Goal: Information Seeking & Learning: Learn about a topic

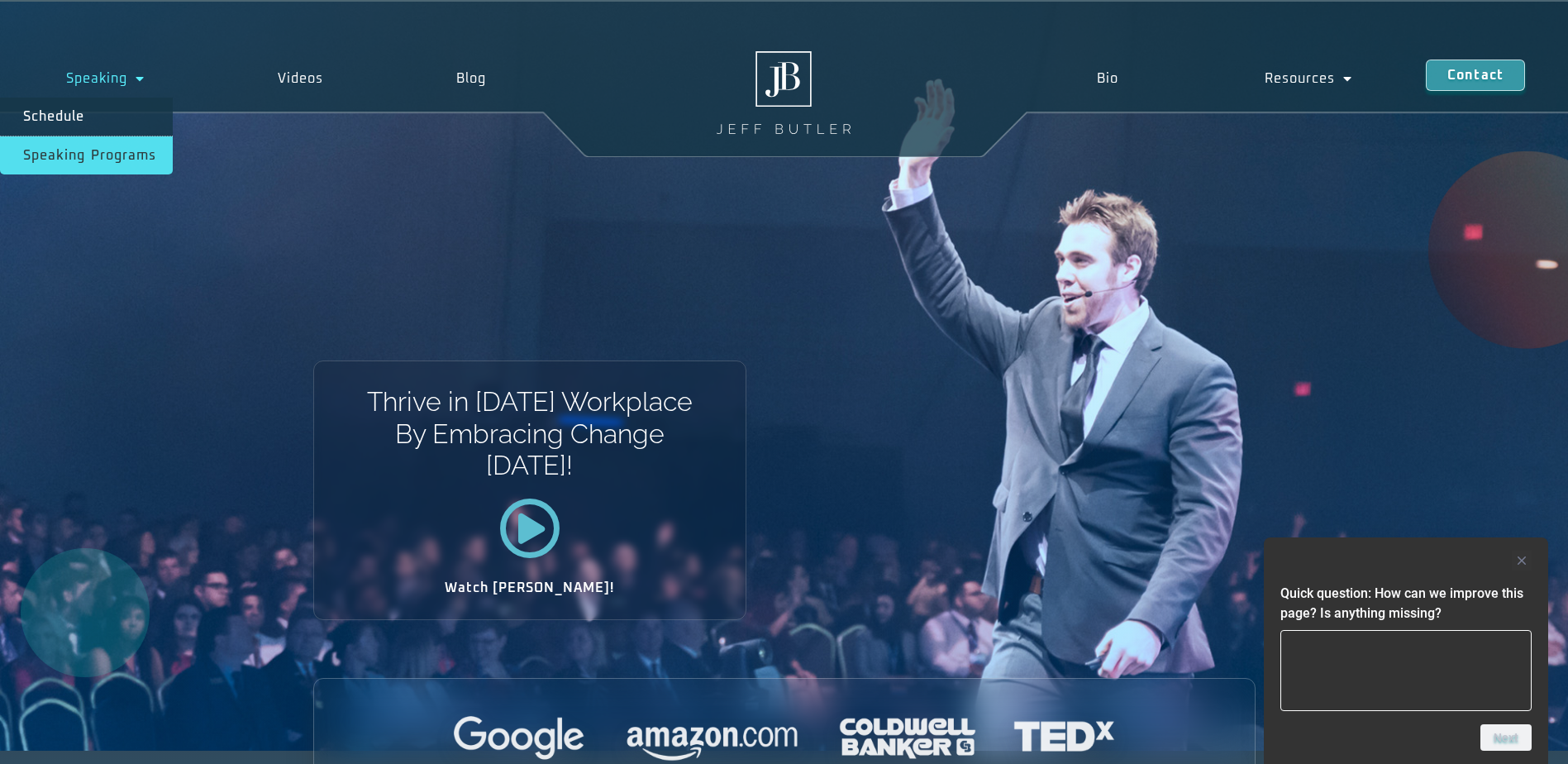
click at [111, 149] on link "Speaking Programs" at bounding box center [86, 155] width 173 height 38
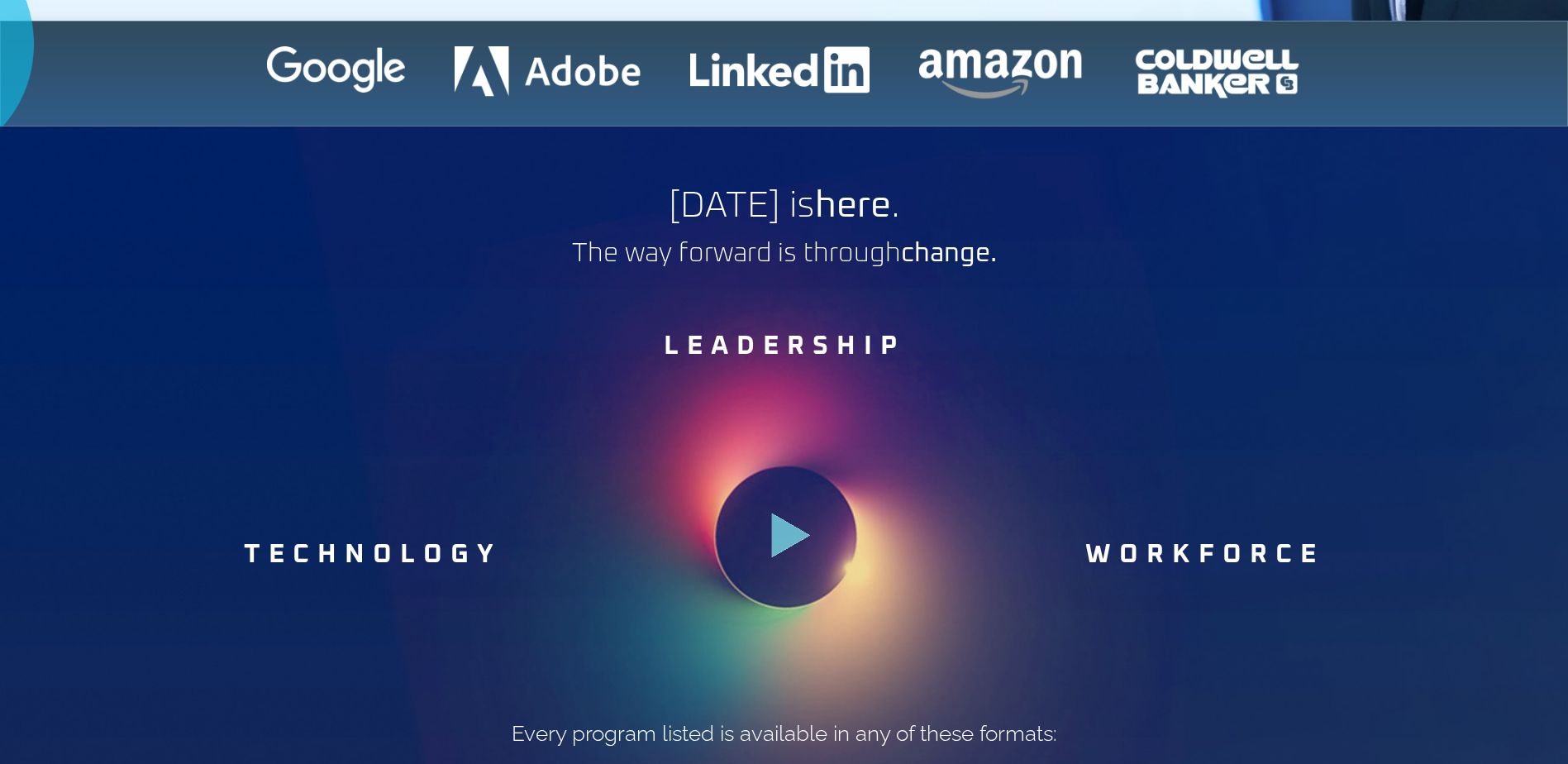
scroll to position [654, 0]
click at [1158, 547] on link "WORKFORCE" at bounding box center [1204, 554] width 239 height 26
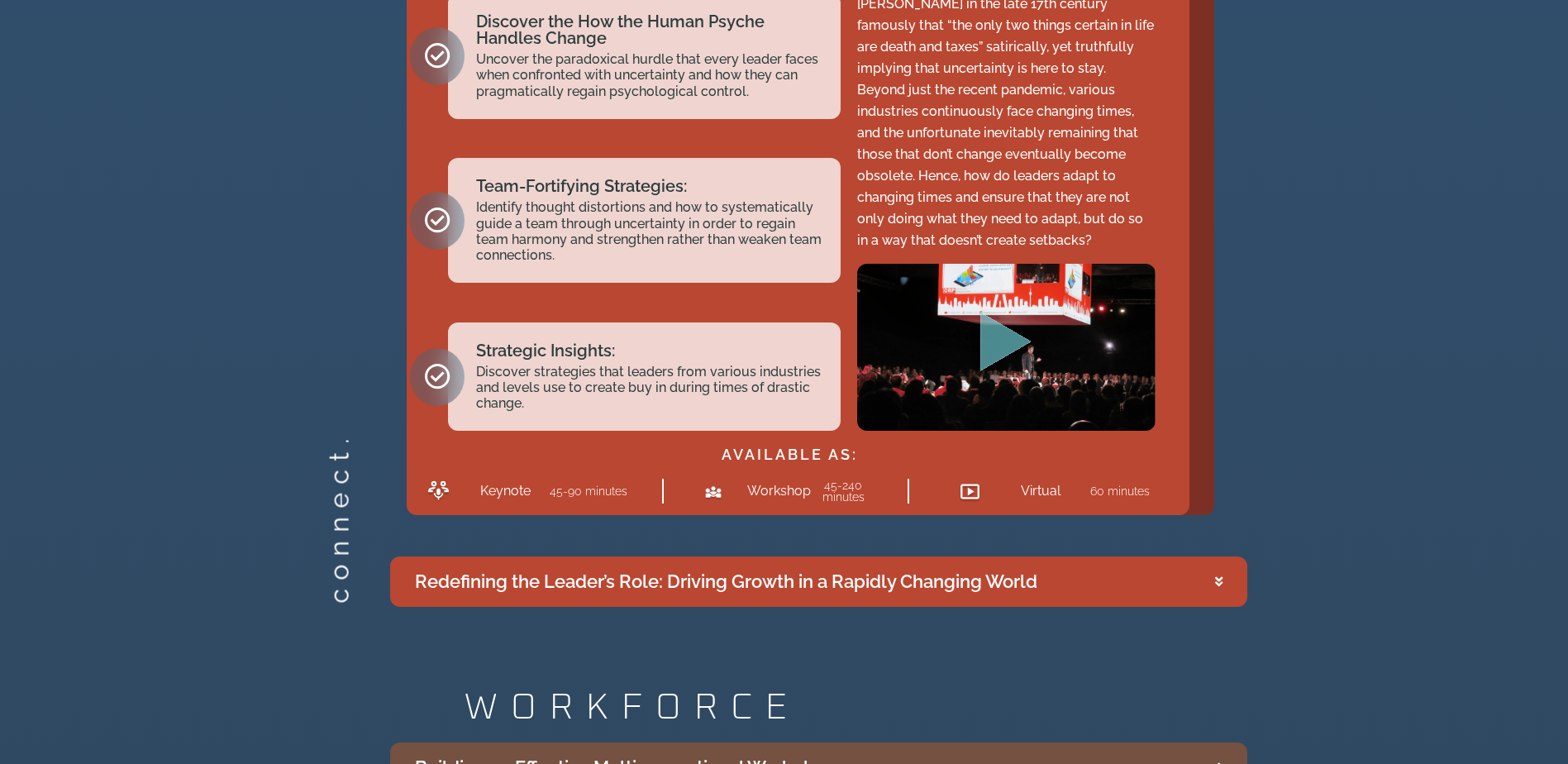
scroll to position [2917, 0]
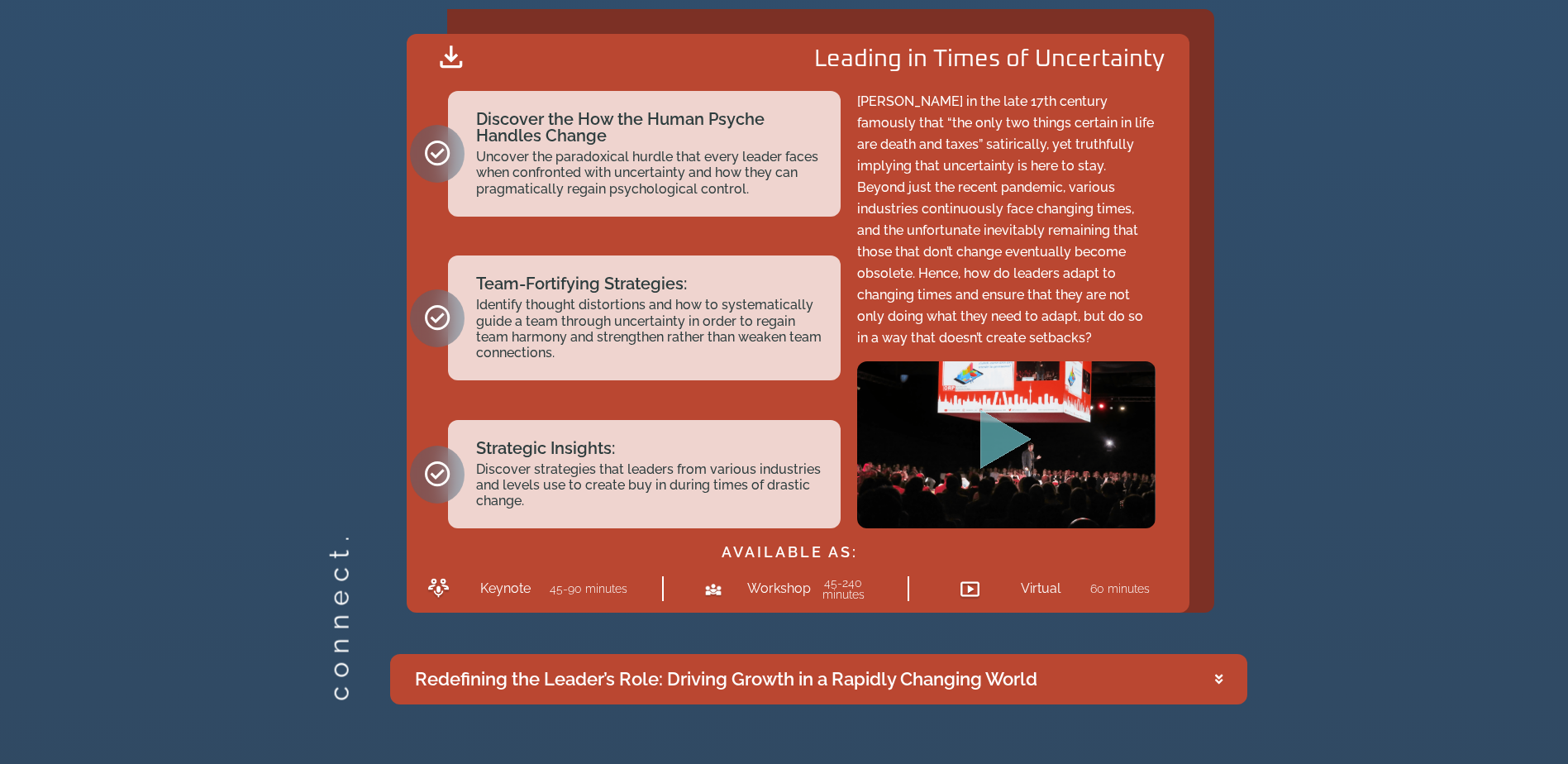
click at [845, 584] on link "45-240 minutes" at bounding box center [844, 588] width 42 height 24
click at [1479, 182] on div "connect. LEADERSHIP Leading in Times of Uncertainty Leading in Times of Uncerta…" at bounding box center [784, 297] width 1568 height 832
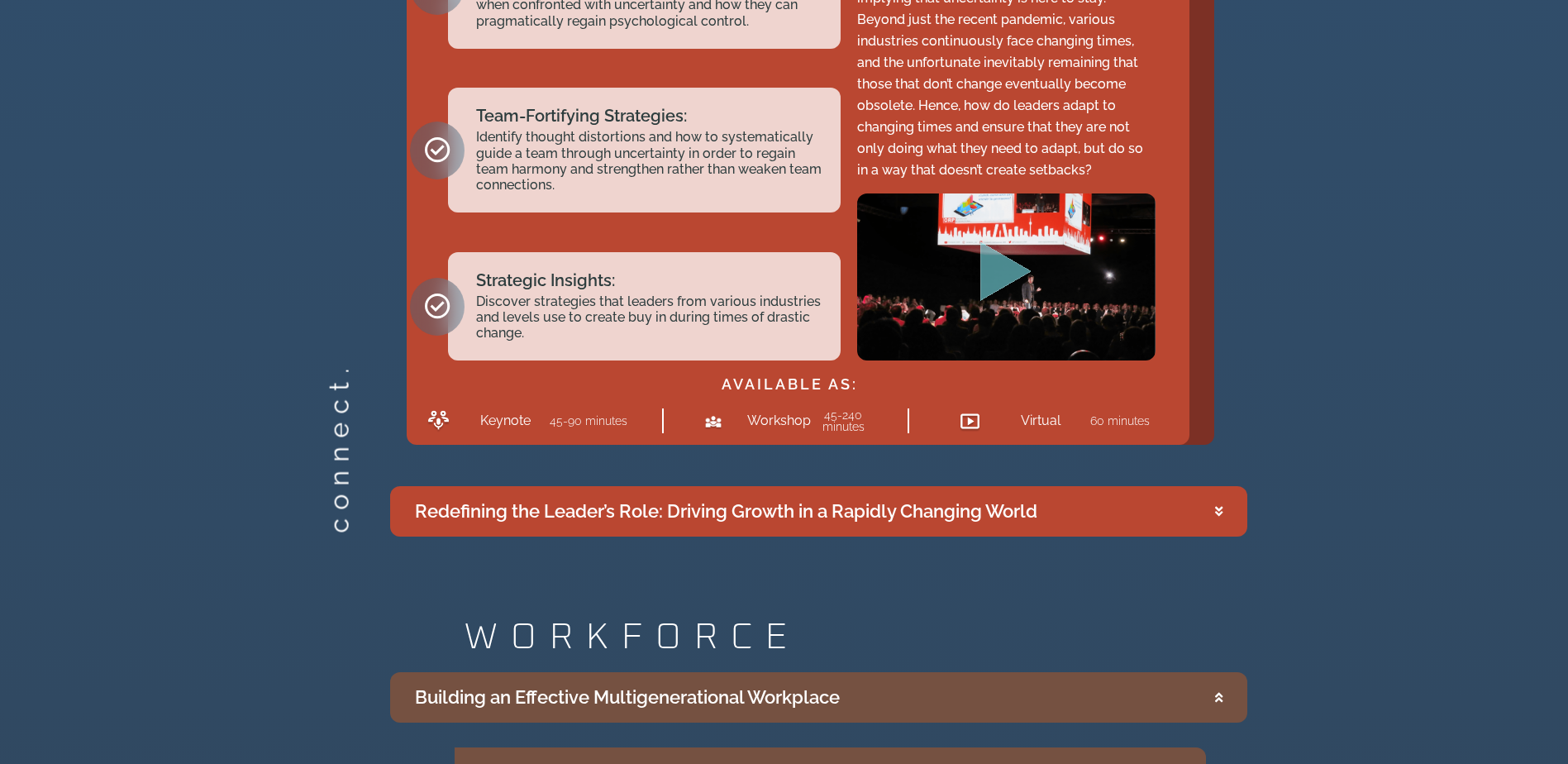
scroll to position [3139, 0]
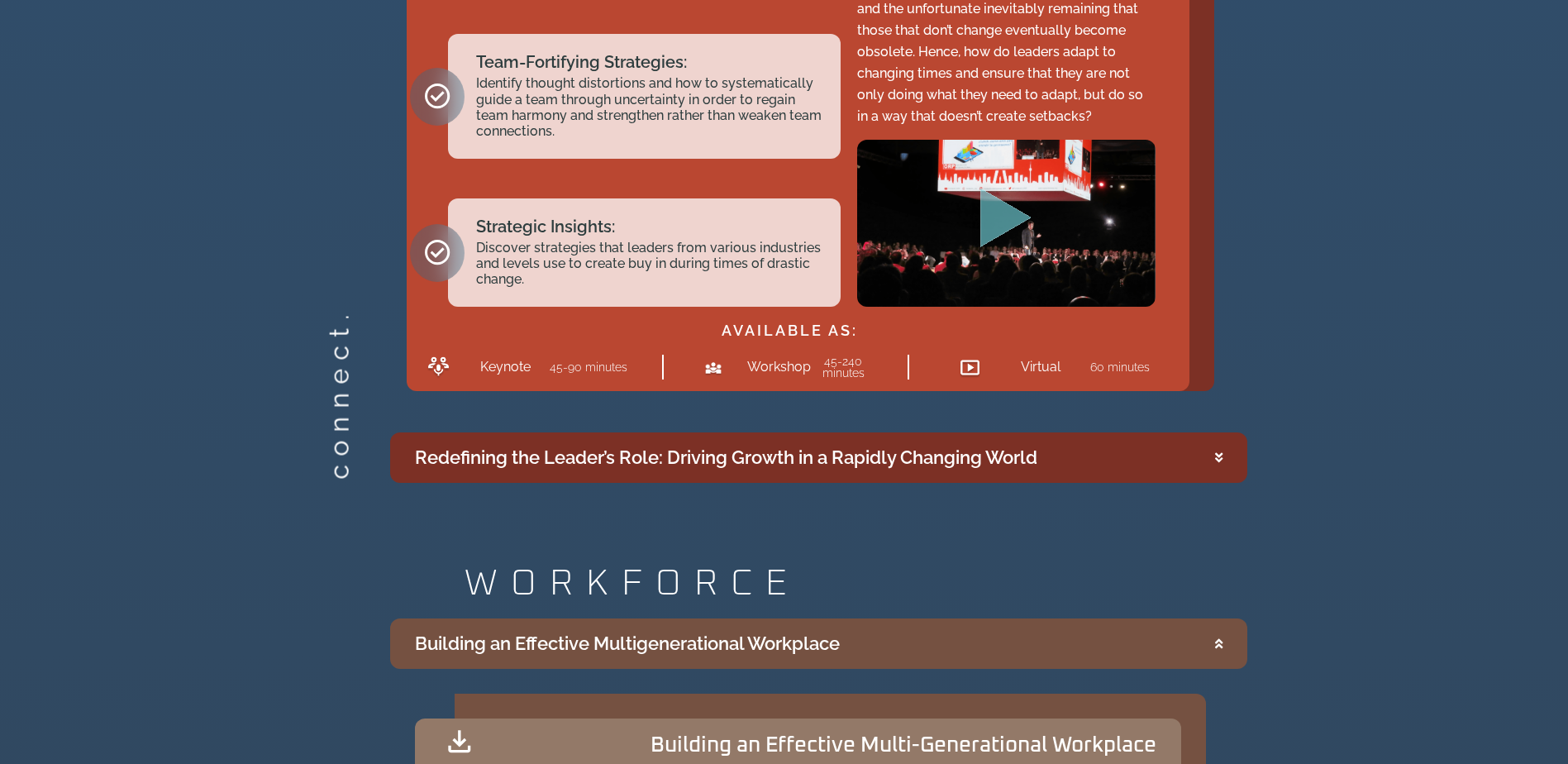
click at [1210, 453] on summary "Redefining the Leader’s Role: Driving Growth in a Rapidly Changing World" at bounding box center [819, 458] width 857 height 51
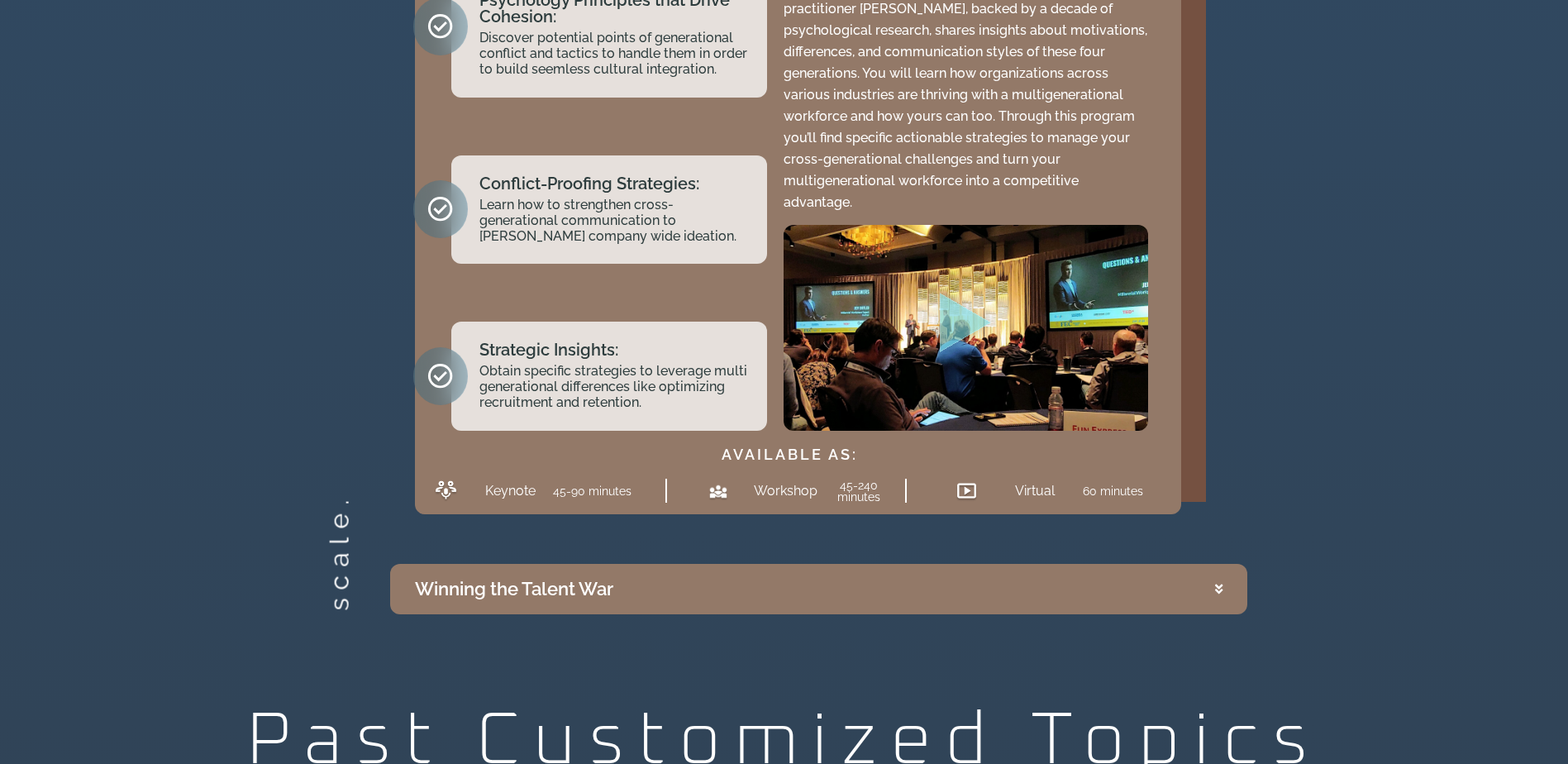
scroll to position [4122, 0]
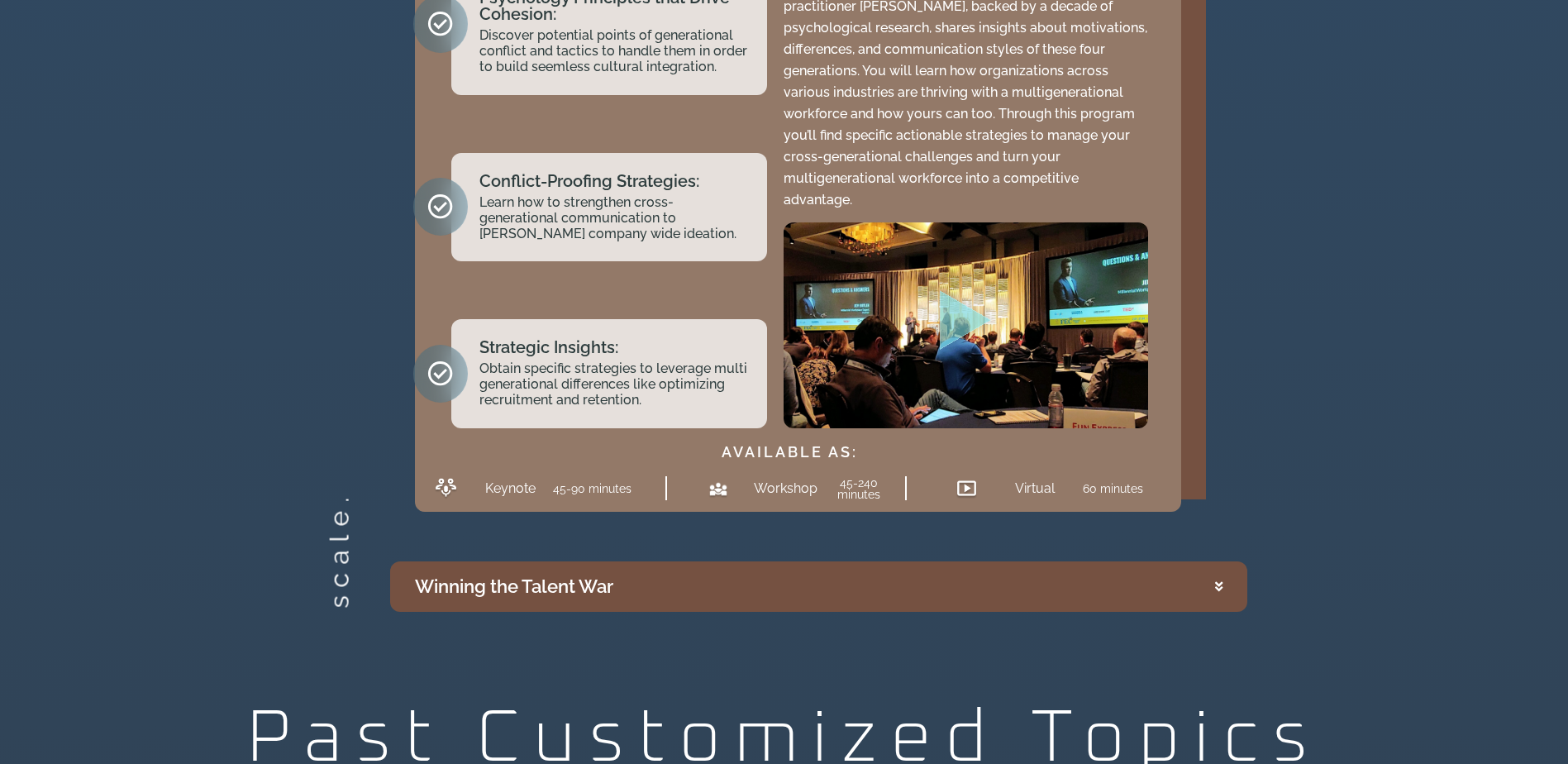
click at [1213, 569] on summary "Winning the Talent War" at bounding box center [819, 587] width 857 height 51
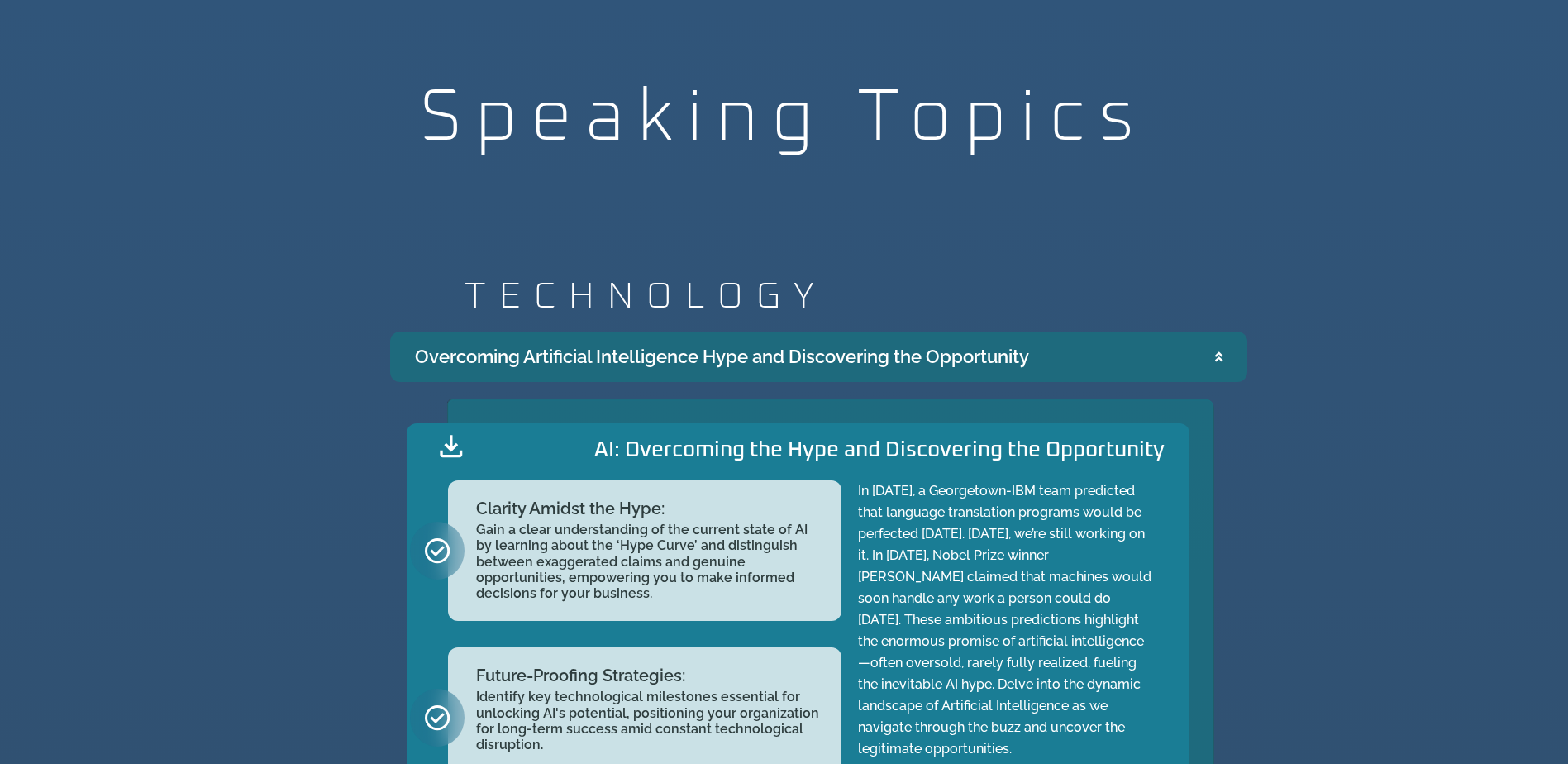
scroll to position [1608, 0]
click at [1209, 359] on summary "Overcoming Artificial Intelligence Hype and Discovering the Opportunity" at bounding box center [819, 356] width 857 height 51
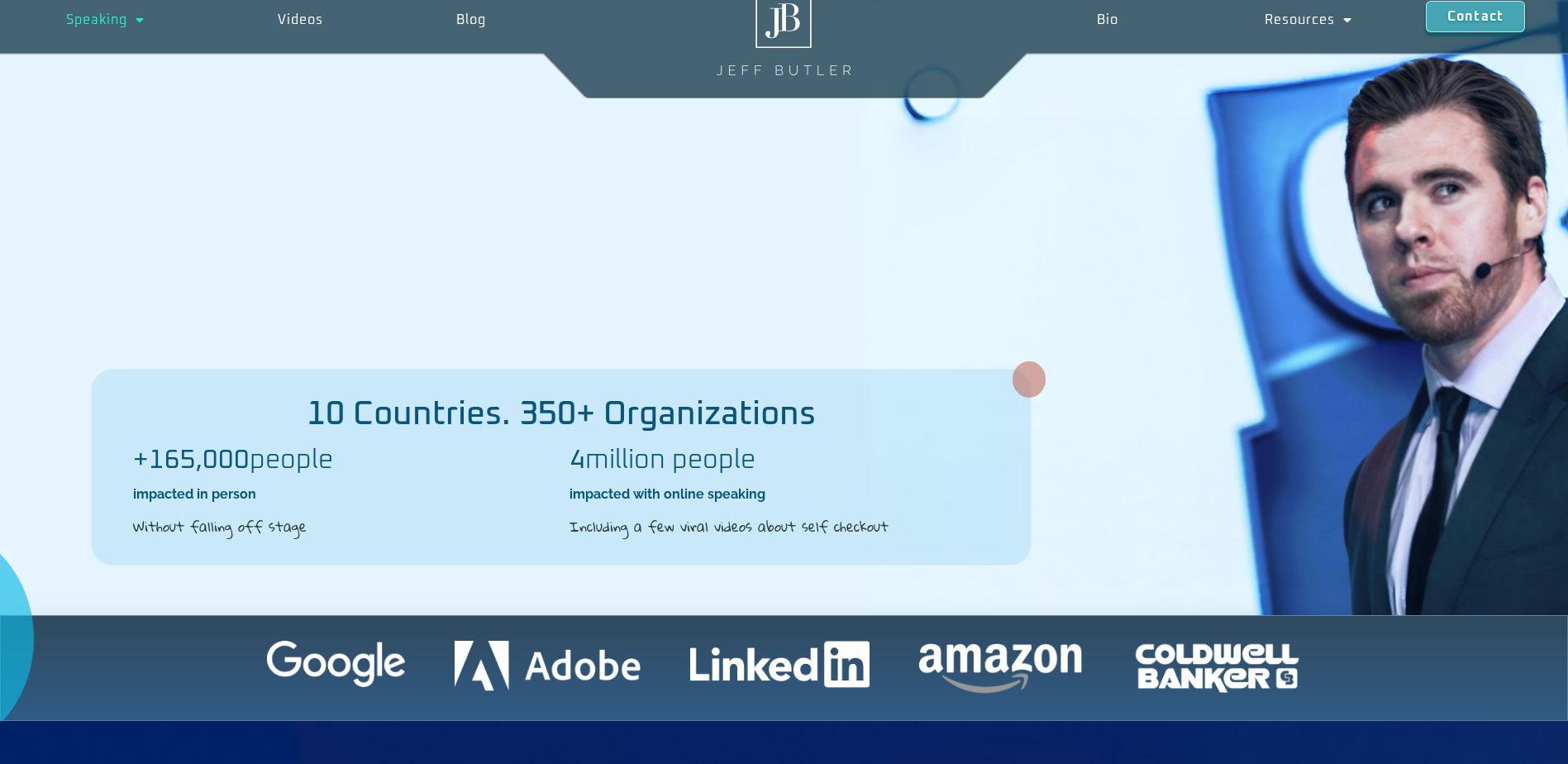
scroll to position [0, 0]
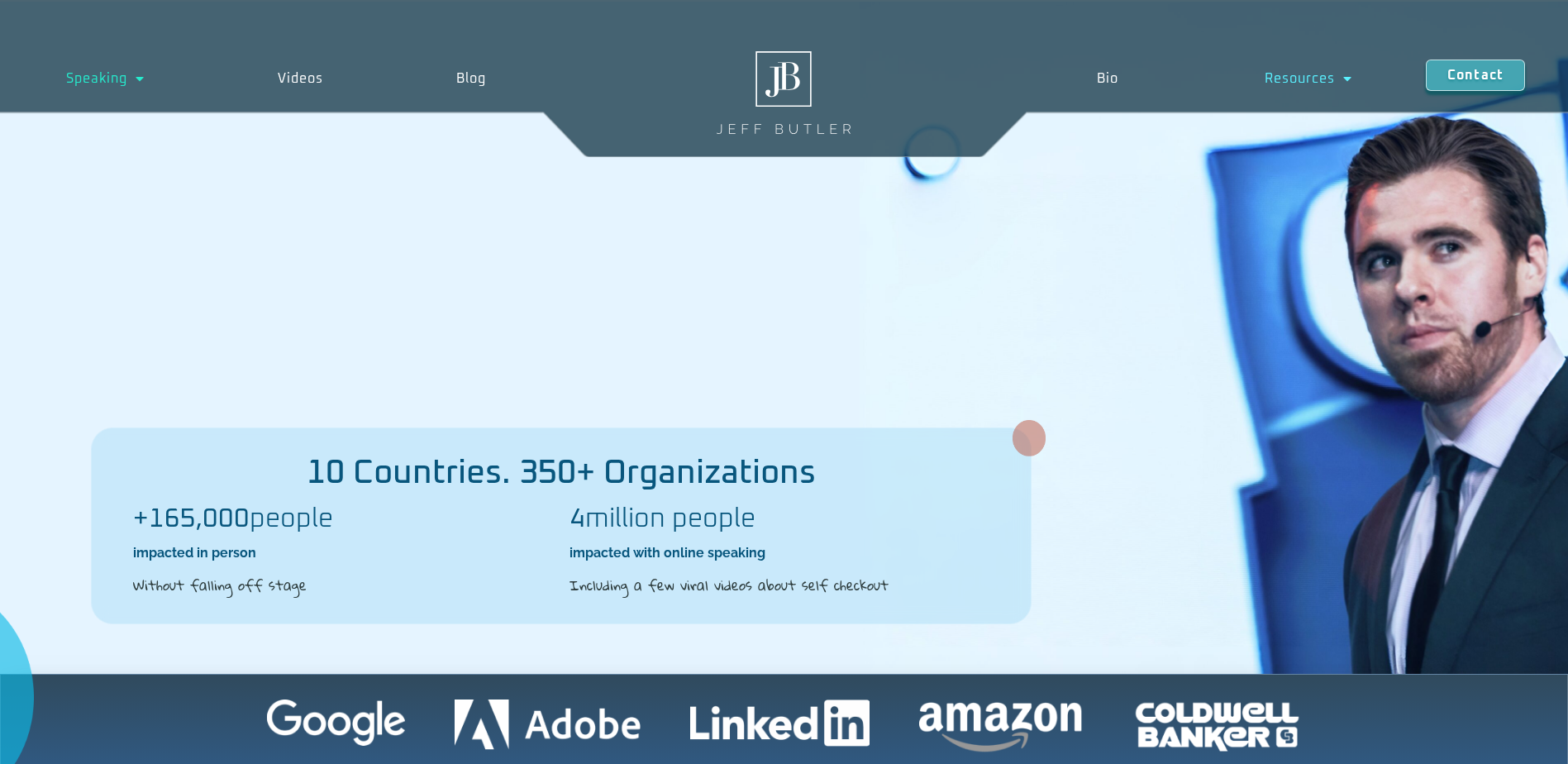
click at [1322, 89] on link "Resources" at bounding box center [1309, 79] width 234 height 38
click at [1133, 354] on div "10 Countries. 350+ Organizations +165,000 people impacted in person Without fal…" at bounding box center [784, 338] width 1568 height 672
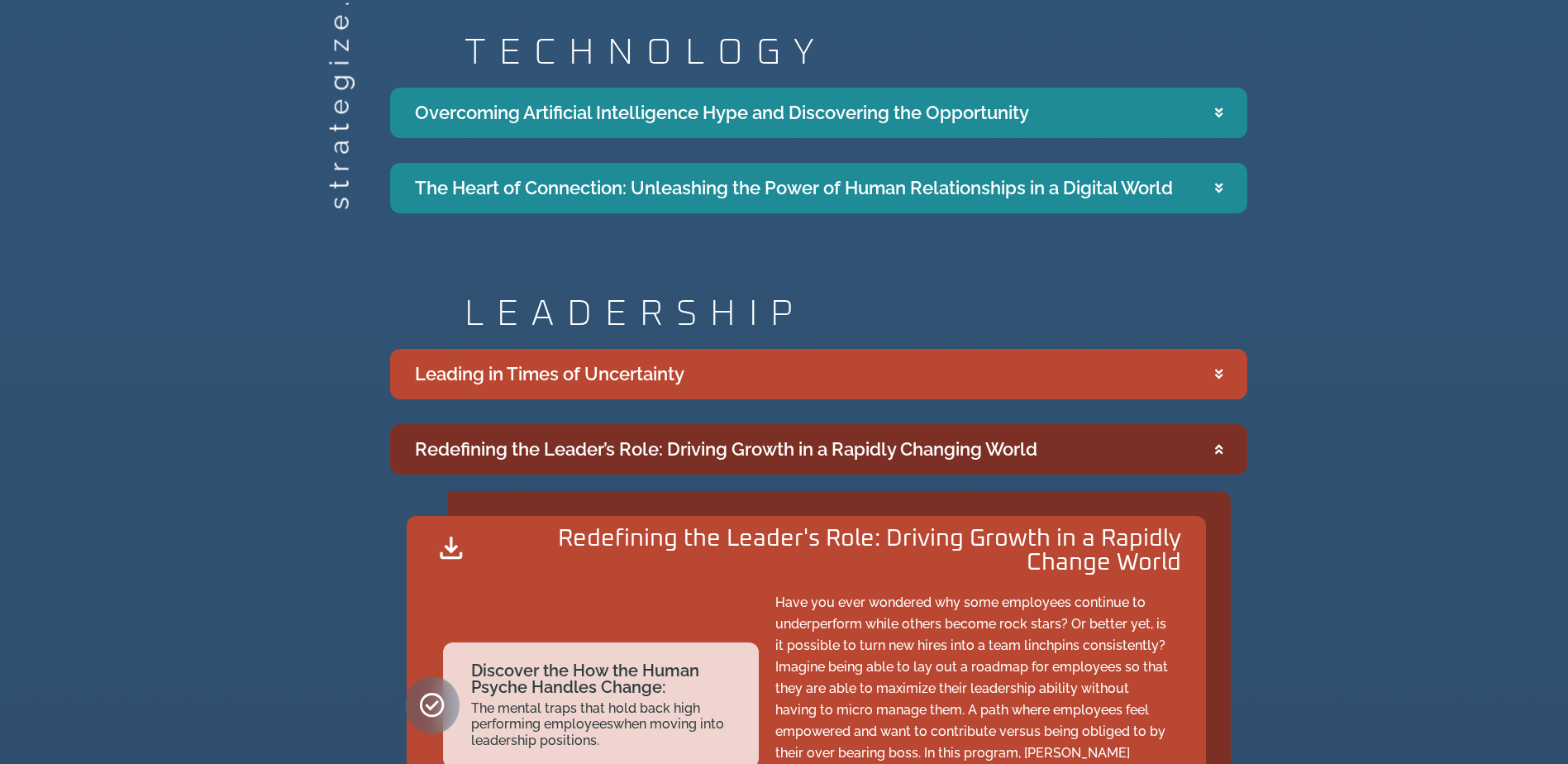
scroll to position [1856, 0]
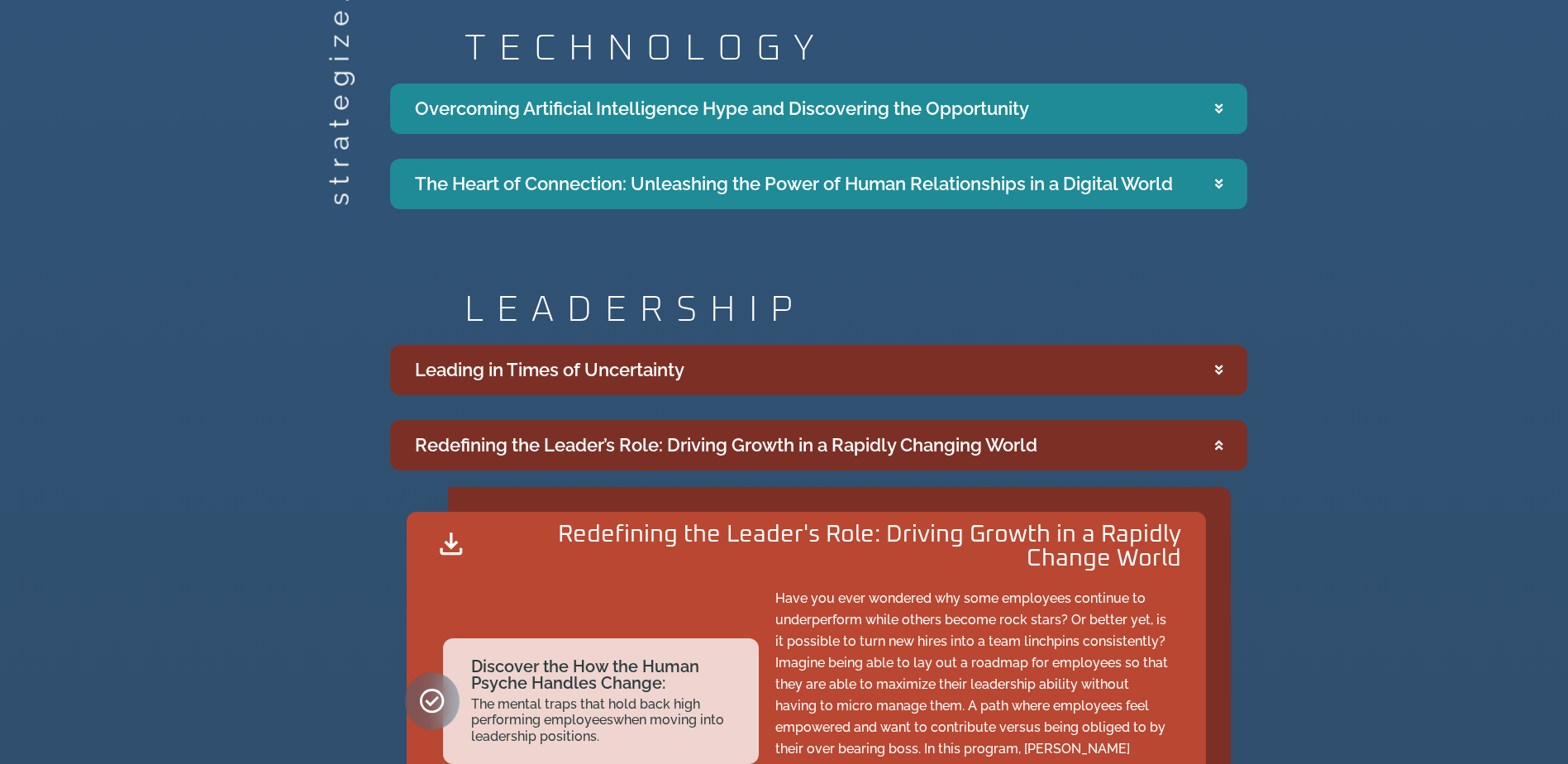
click at [817, 370] on summary "Leading in Times of Uncertainty" at bounding box center [819, 371] width 857 height 51
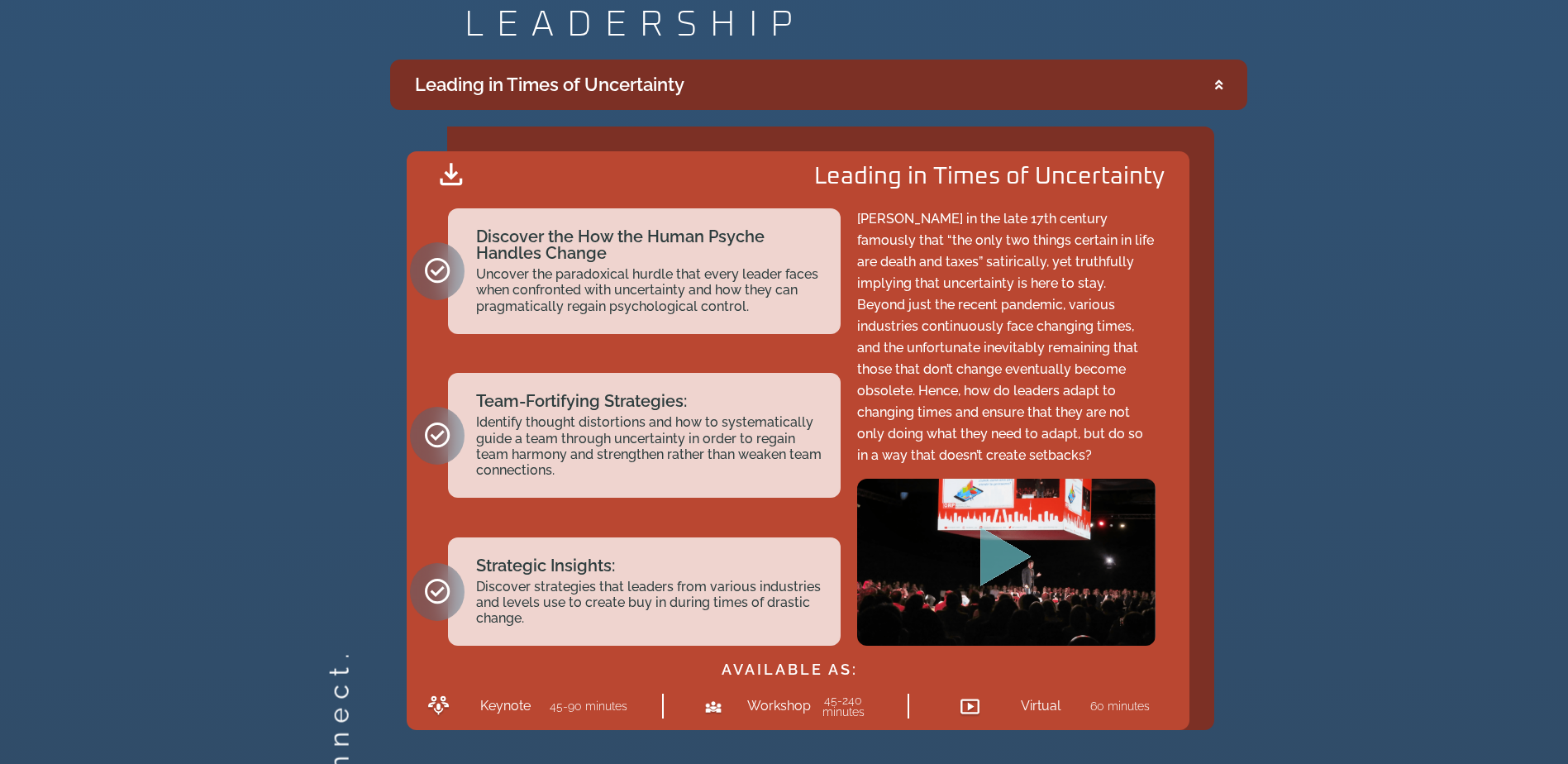
scroll to position [2172, 0]
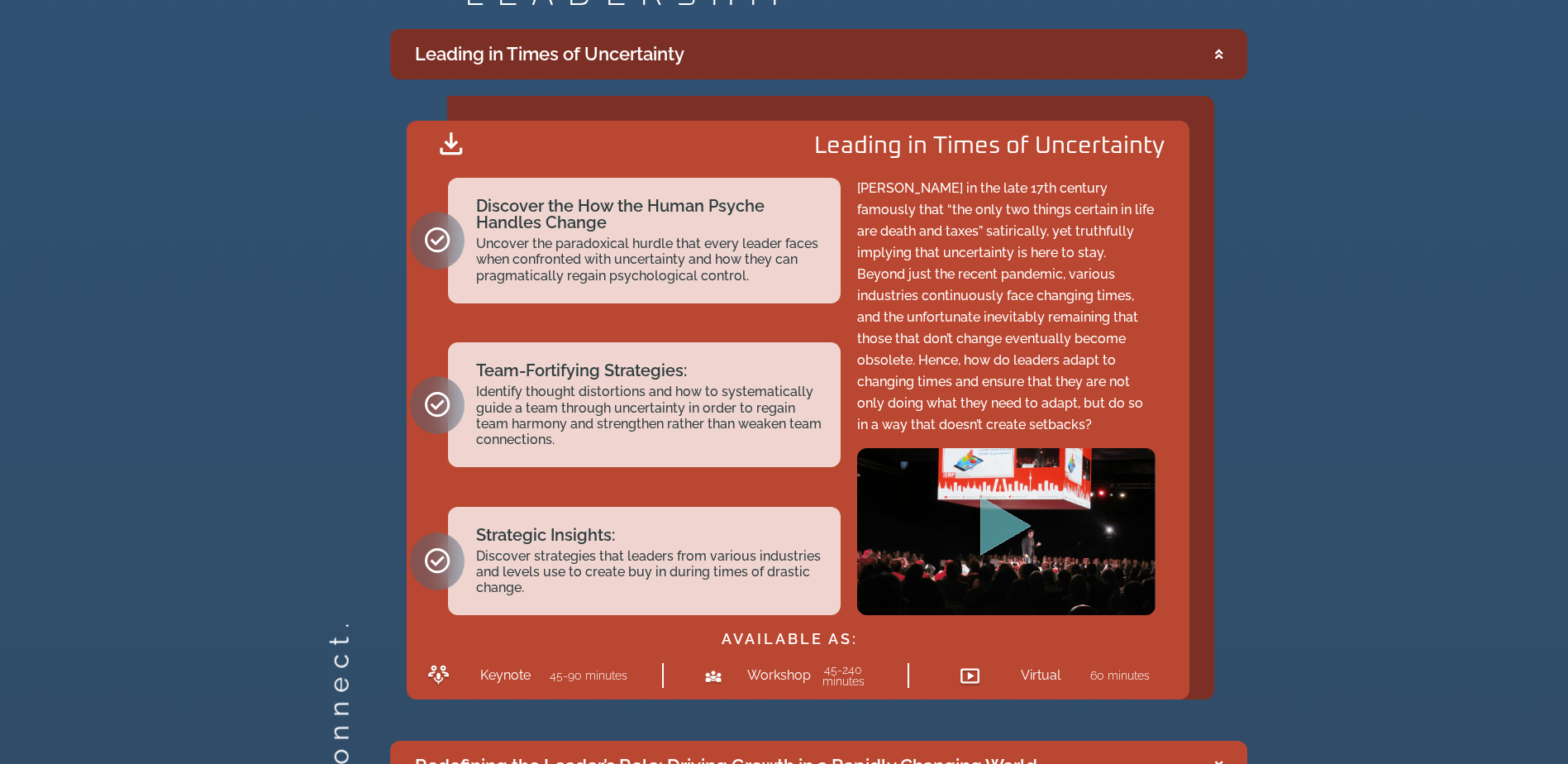
click at [995, 529] on icon "Play Video" at bounding box center [1006, 526] width 51 height 60
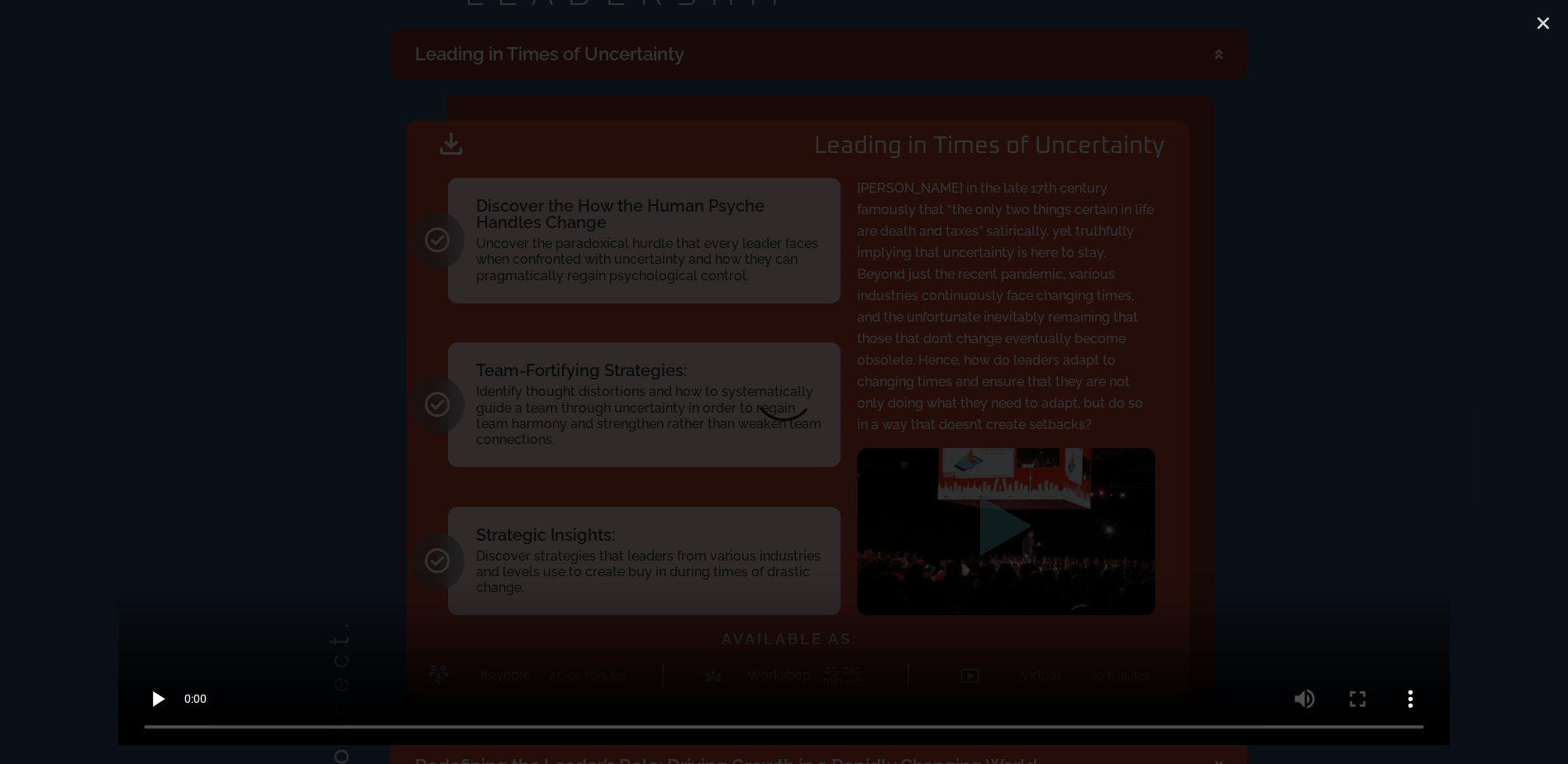
click at [1284, 325] on video at bounding box center [783, 401] width 1333 height 688
click at [1537, 24] on icon "Close (Esc)" at bounding box center [1544, 24] width 17 height 17
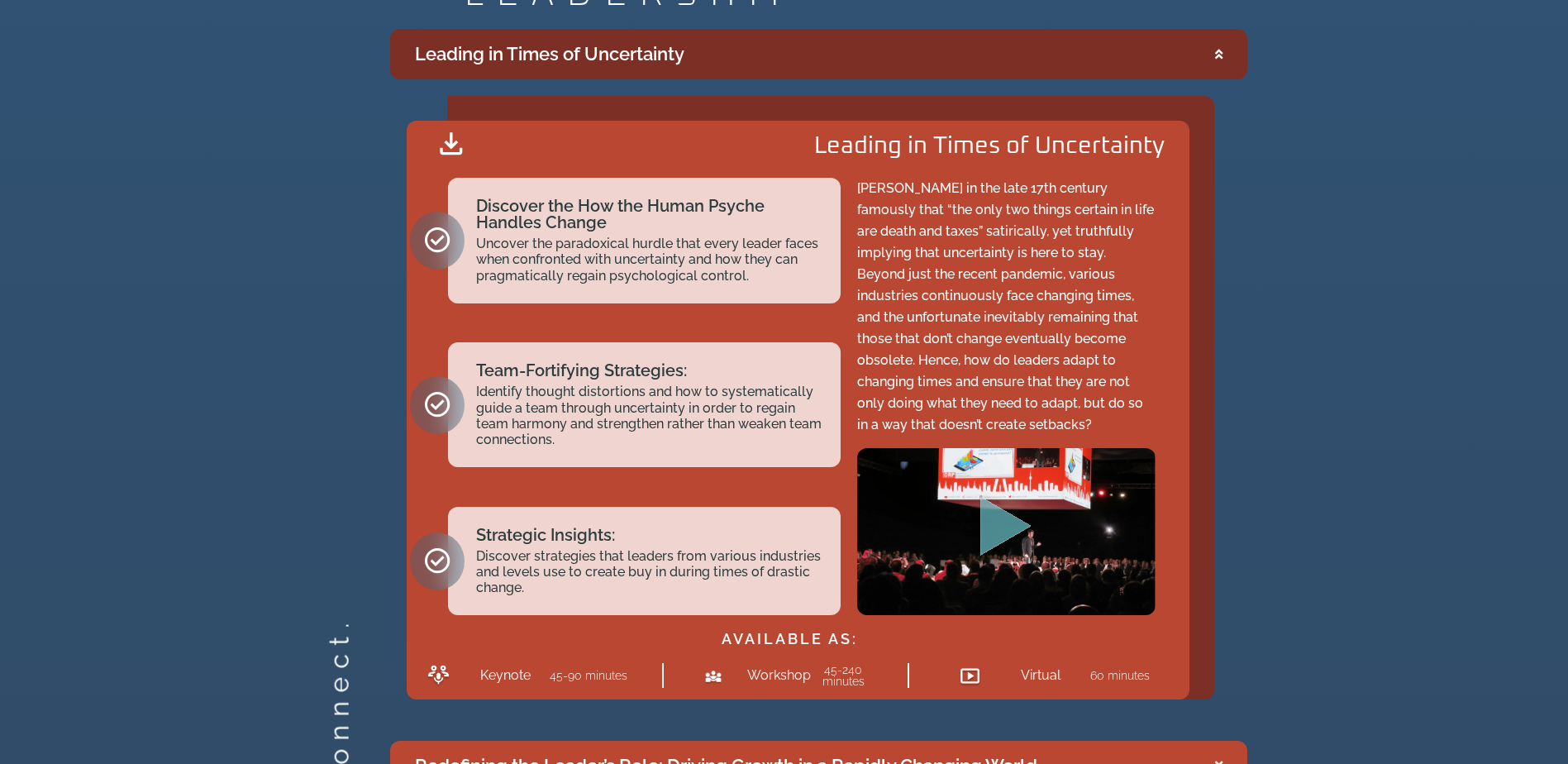
click at [1219, 57] on icon "Accordion. Open links with Enter or Space, close with Escape, and navigate with…" at bounding box center [1219, 54] width 8 height 13
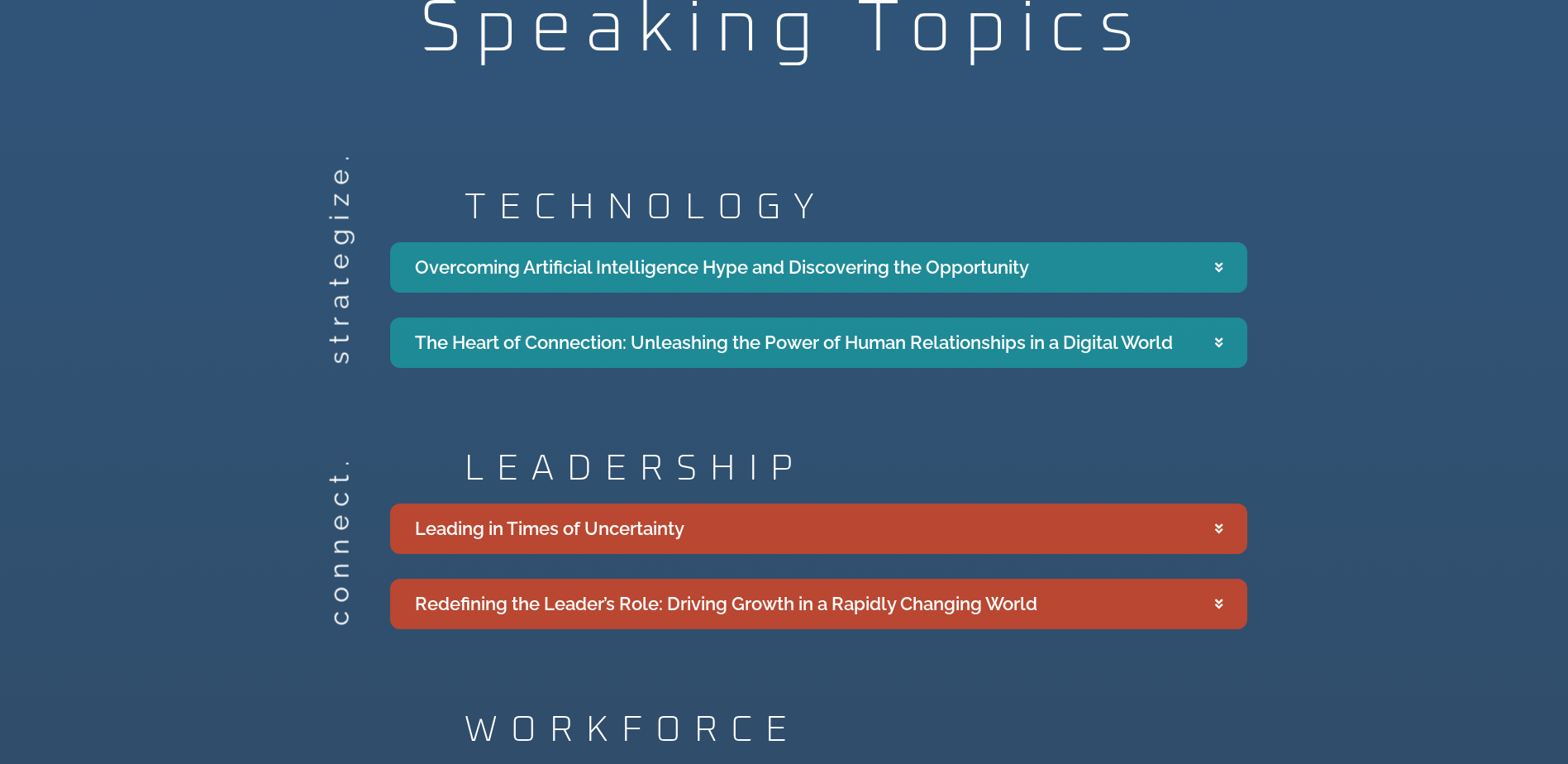
scroll to position [1695, 0]
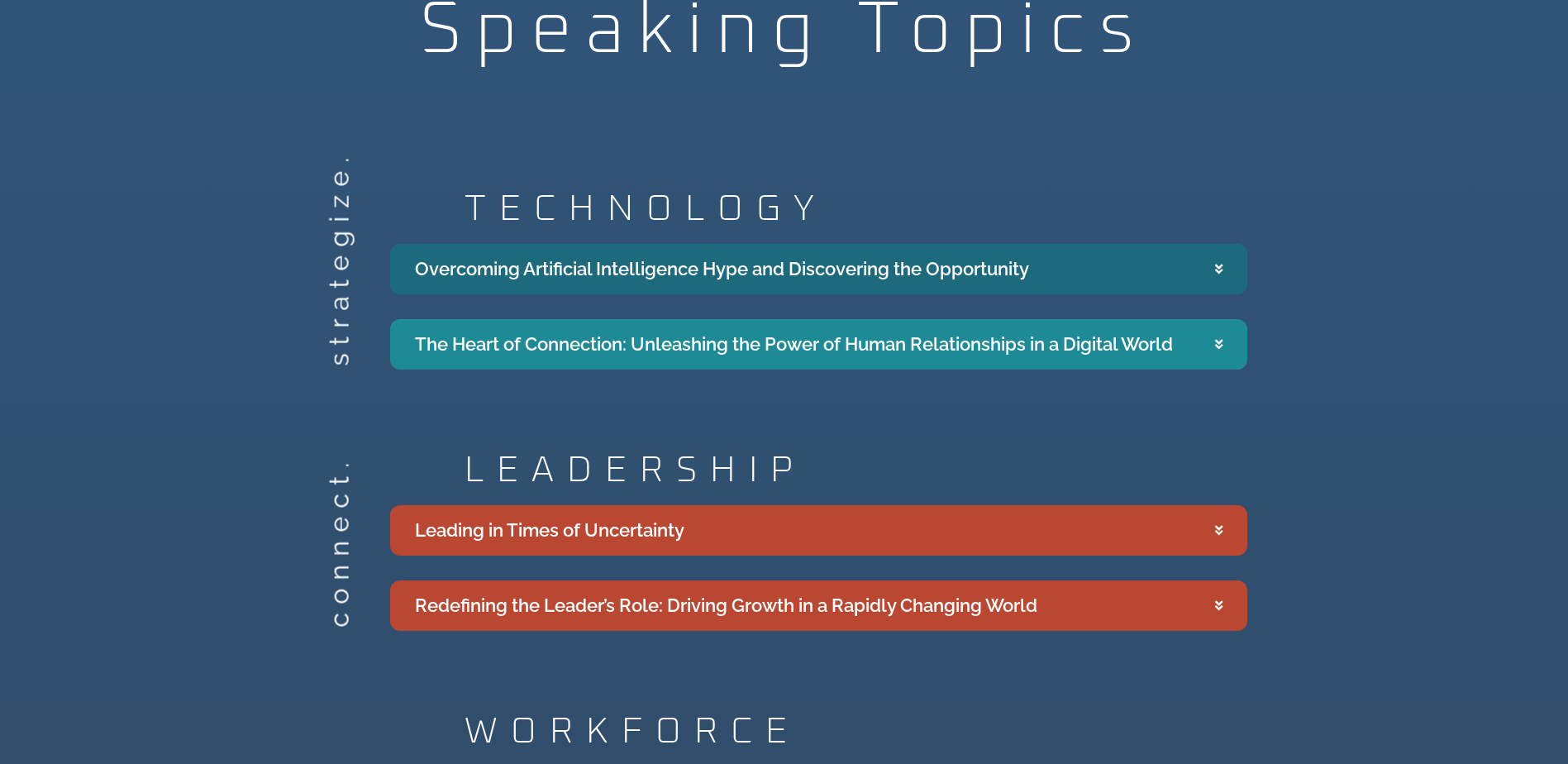
click at [1213, 267] on summary "Overcoming Artificial Intelligence Hype and Discovering the Opportunity" at bounding box center [819, 269] width 857 height 51
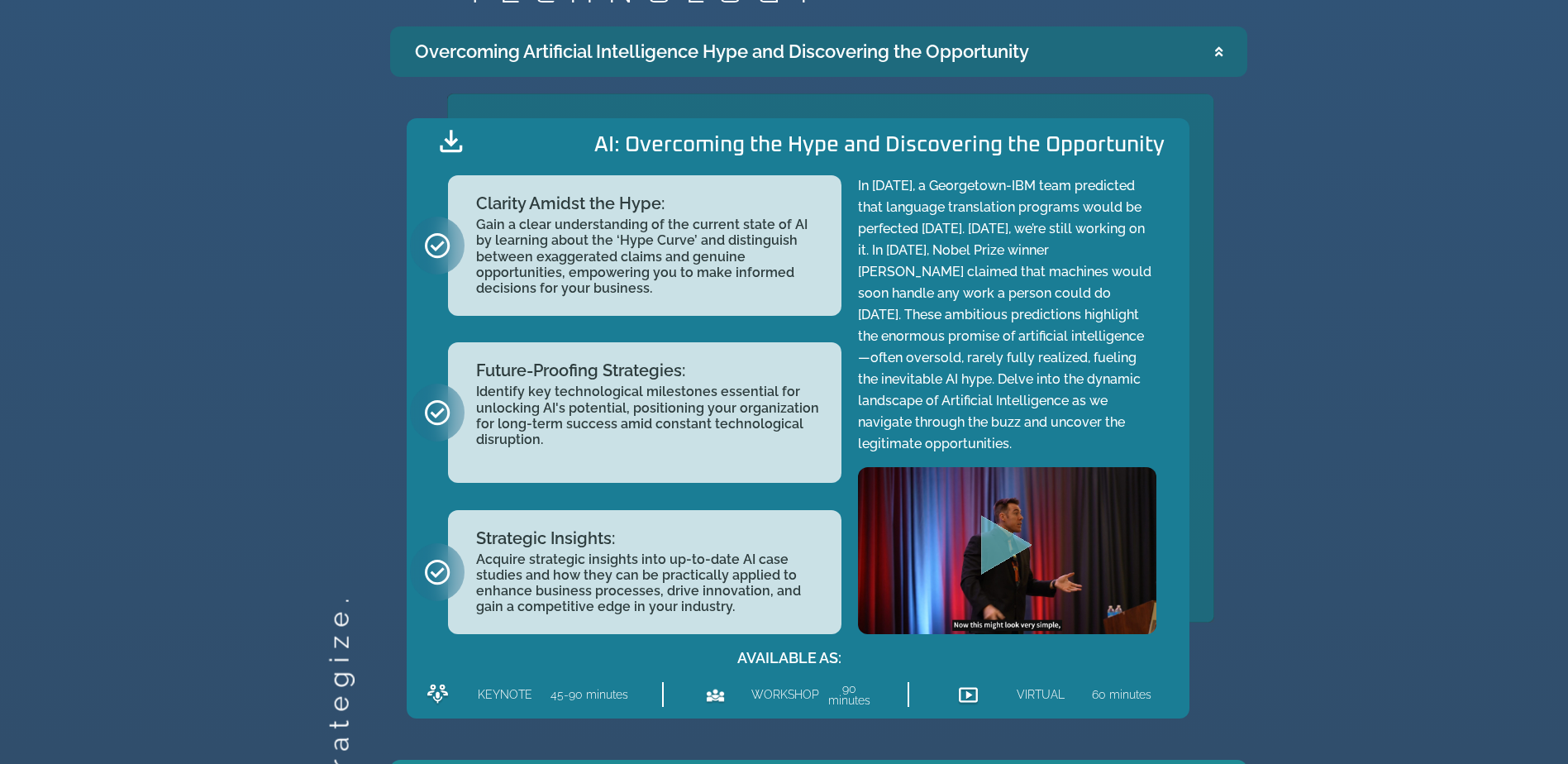
scroll to position [1911, 0]
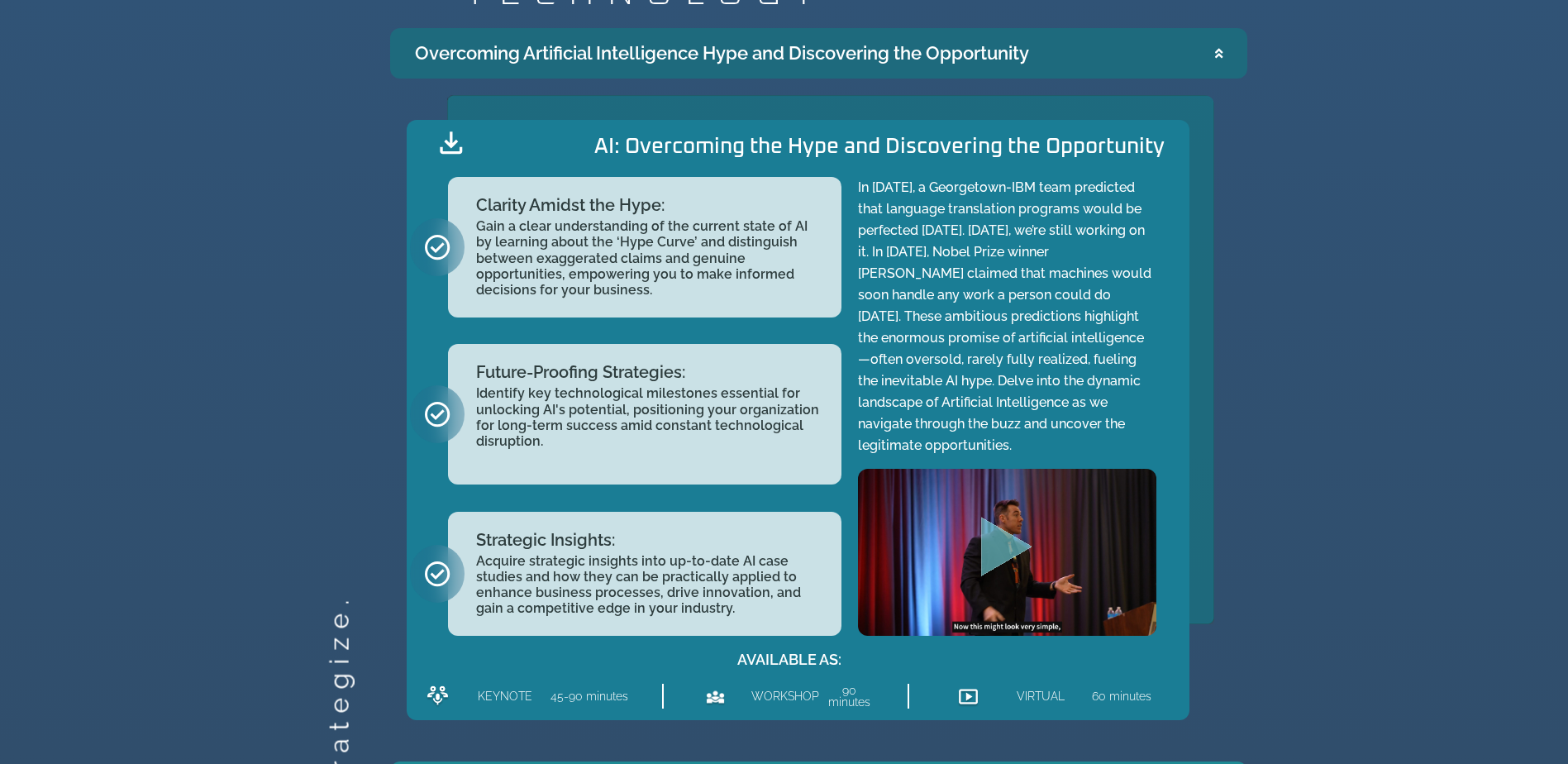
click at [995, 539] on icon "Play Video" at bounding box center [1007, 546] width 51 height 60
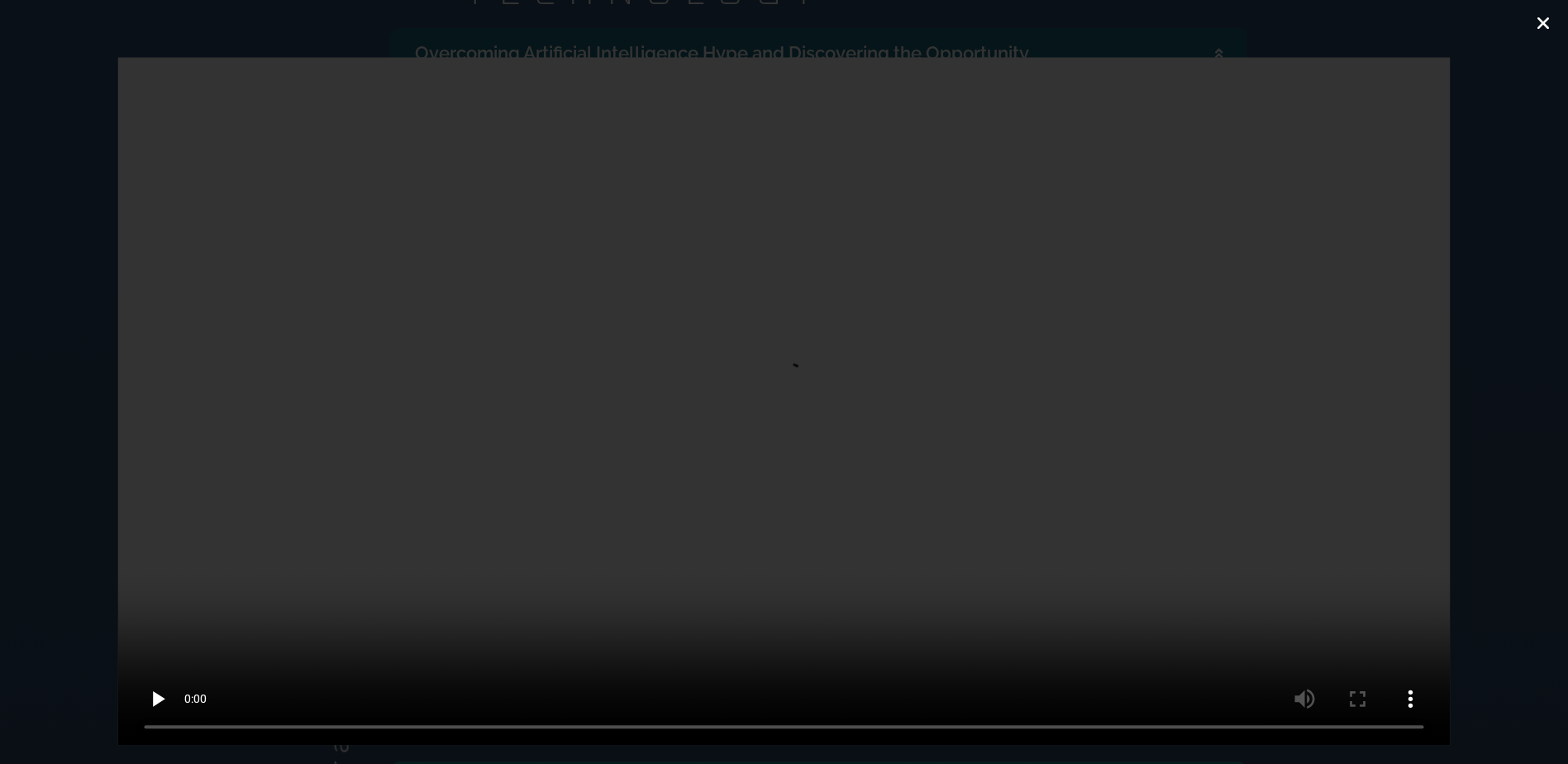
click at [1546, 20] on icon "Close (Esc)" at bounding box center [1544, 24] width 17 height 17
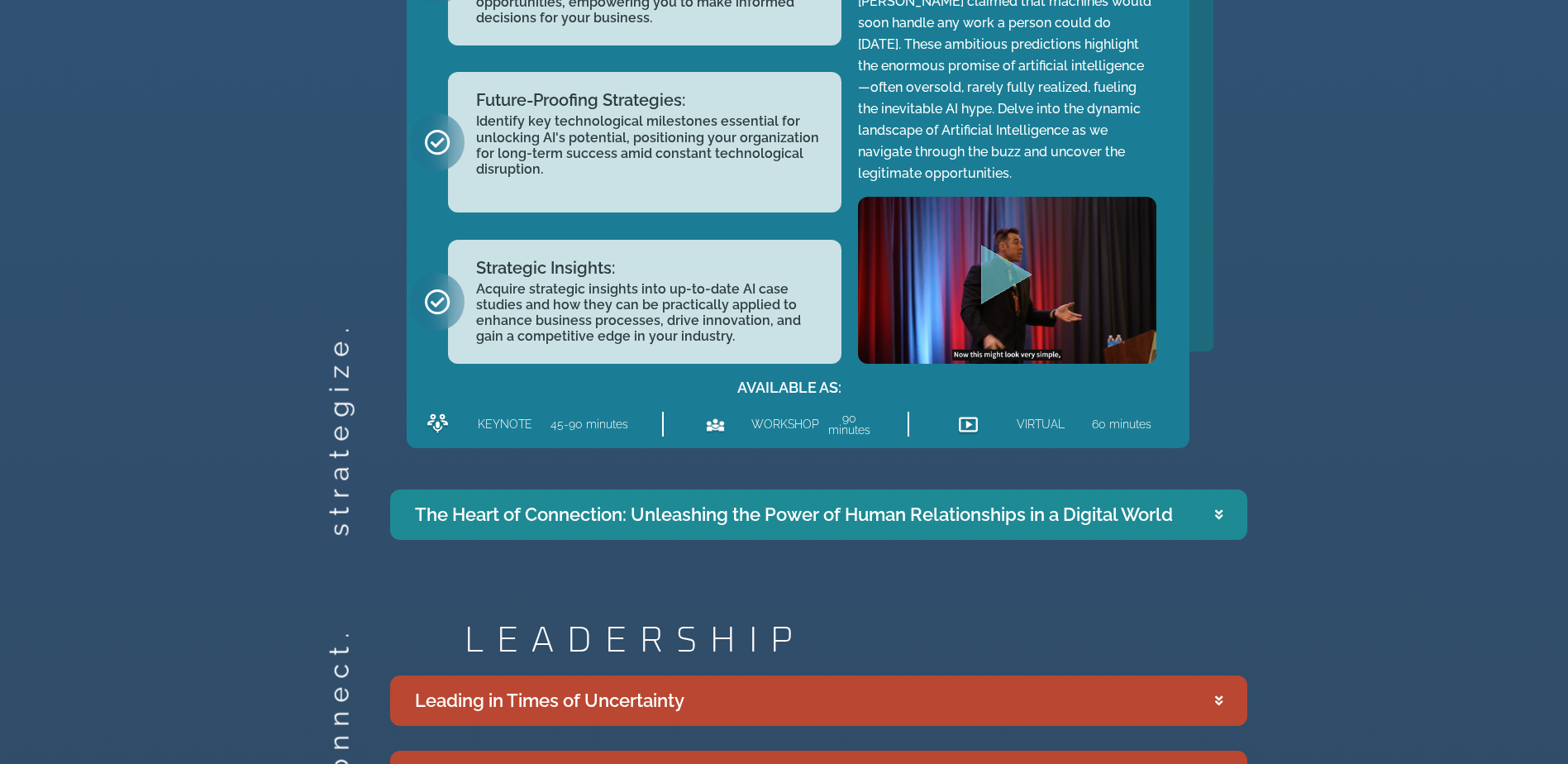
scroll to position [2188, 0]
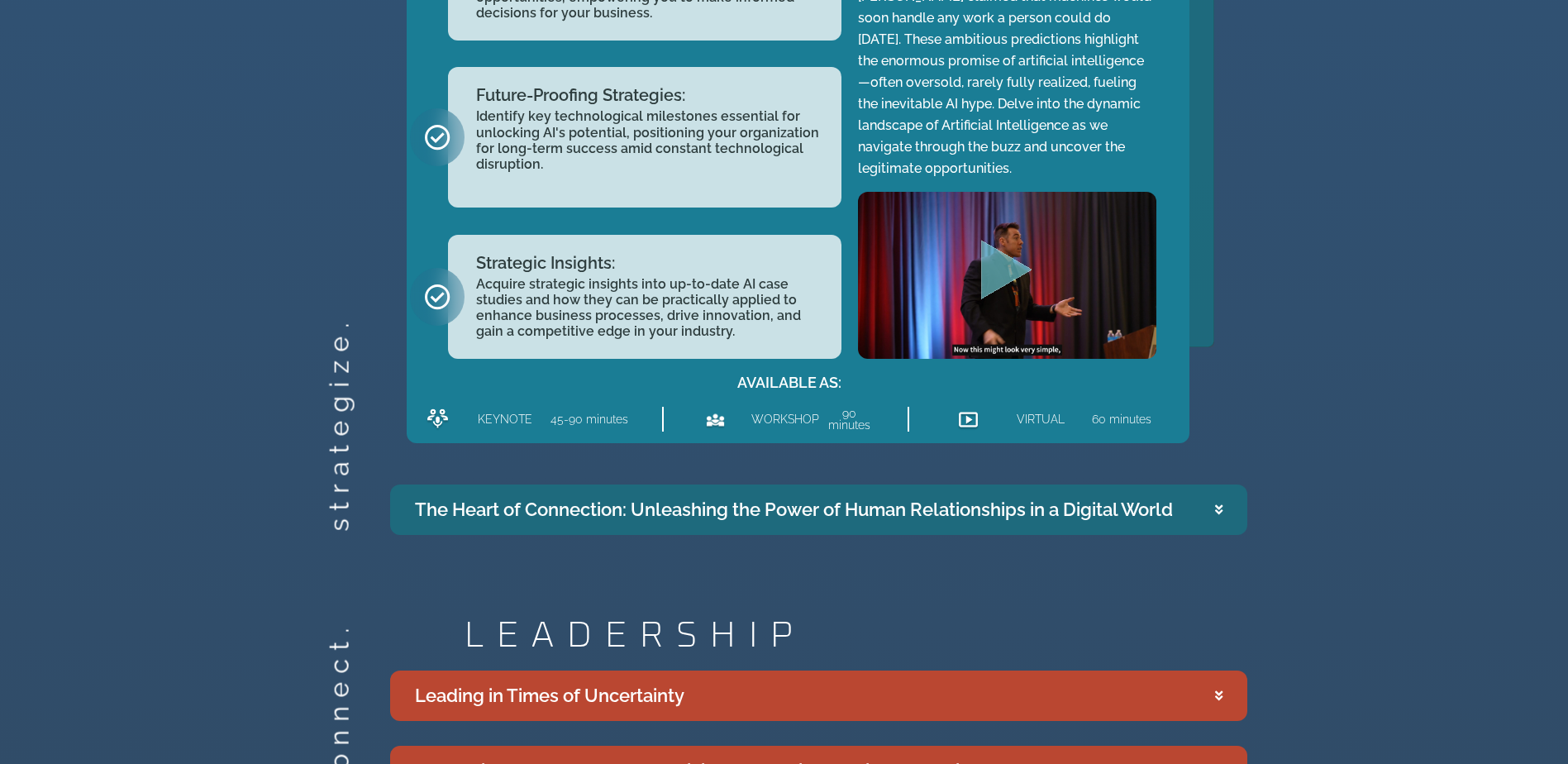
click at [1215, 512] on icon "Accordion. Open links with Enter or Space, close with Escape, and navigate with…" at bounding box center [1219, 510] width 8 height 13
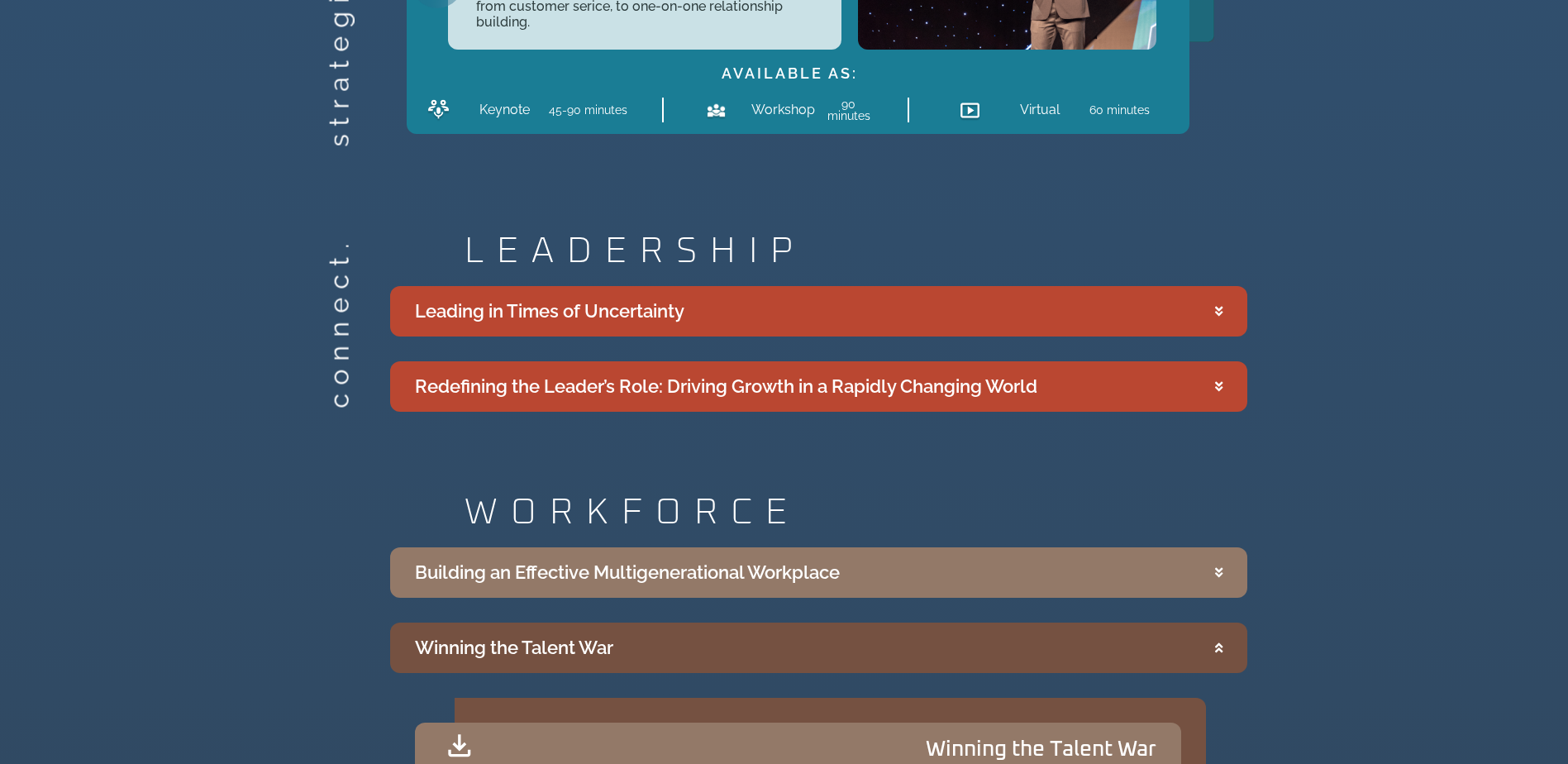
scroll to position [2571, 0]
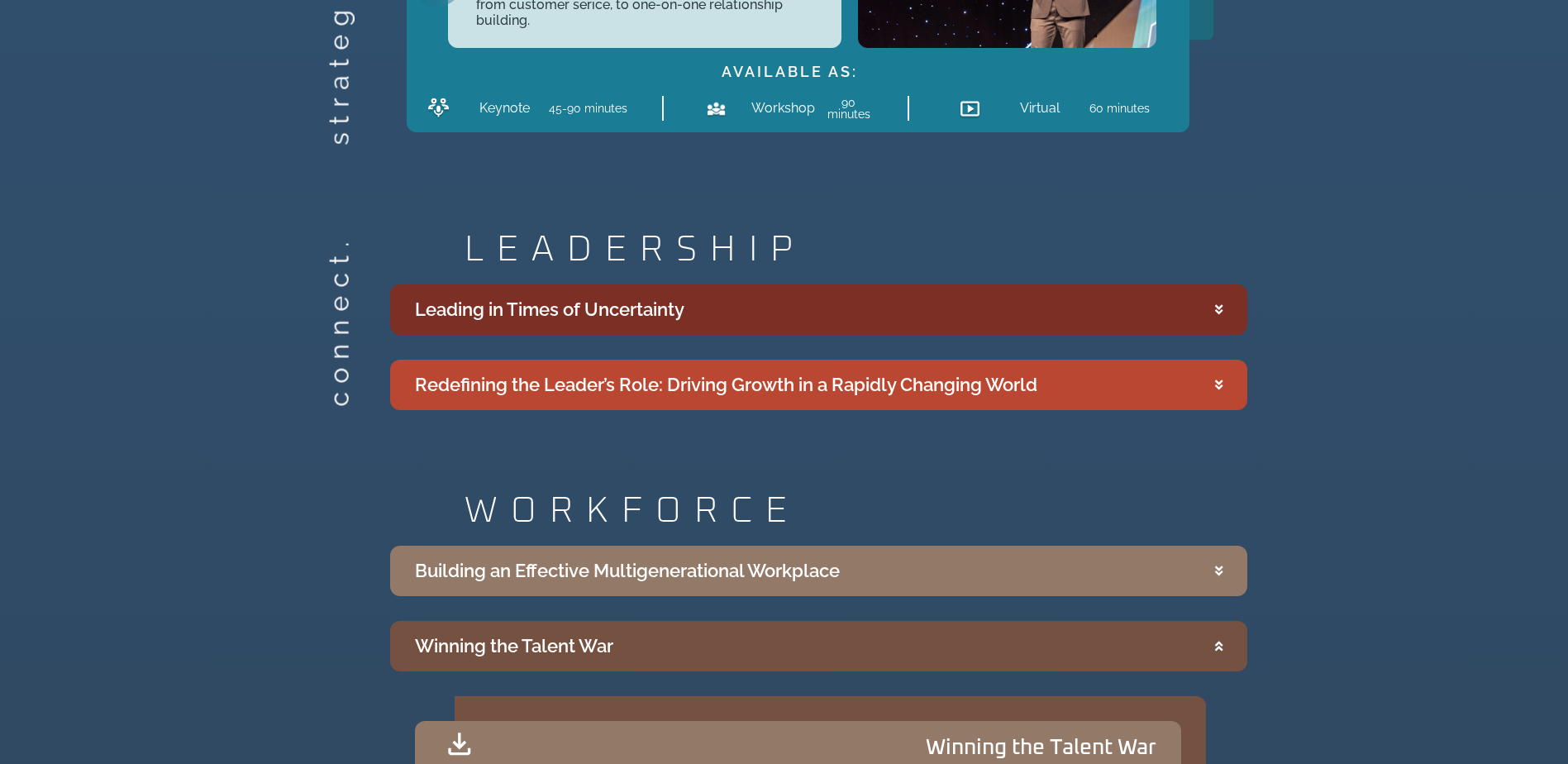
click at [1227, 308] on summary "Leading in Times of Uncertainty" at bounding box center [819, 310] width 857 height 51
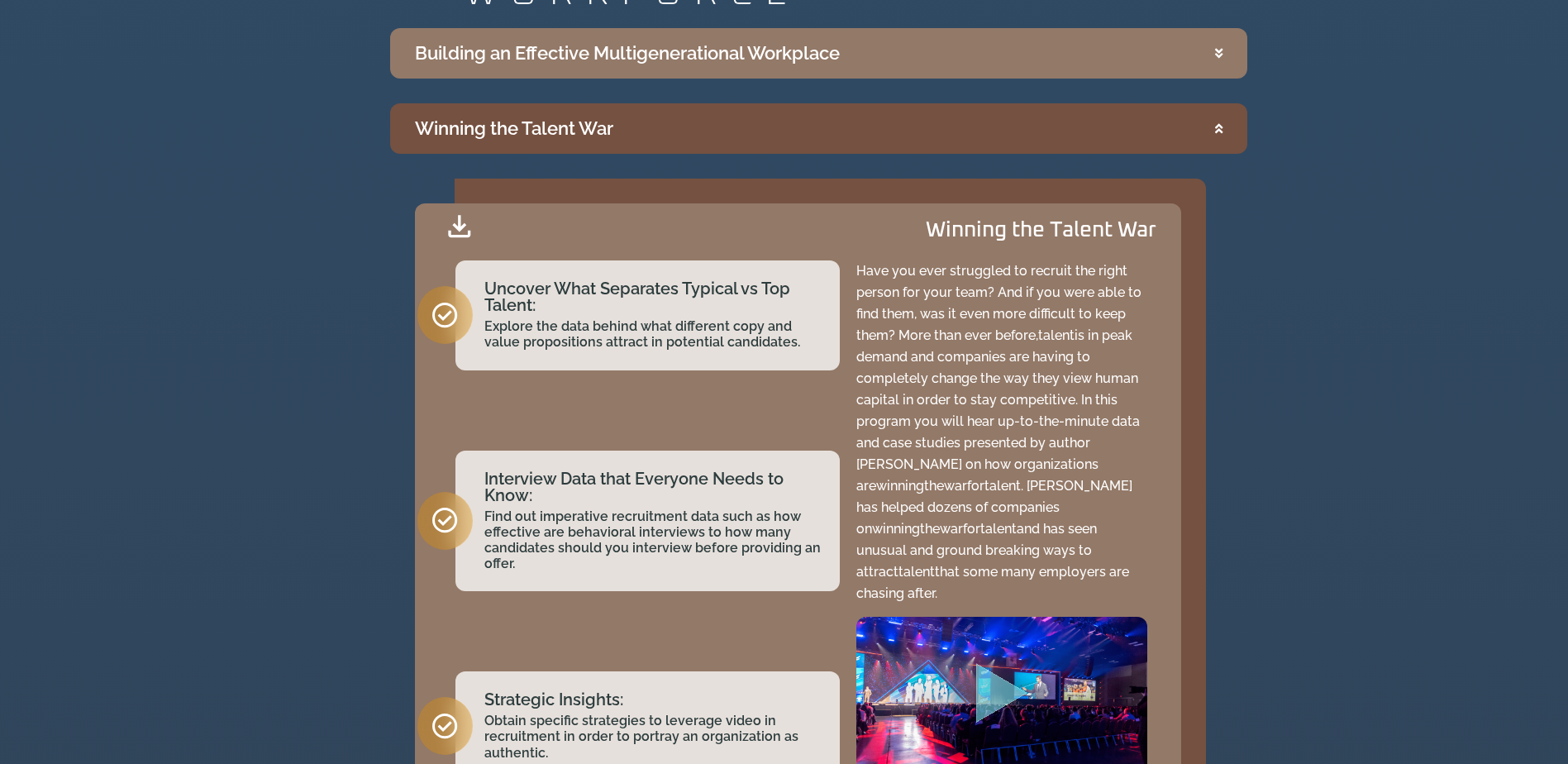
scroll to position [3716, 0]
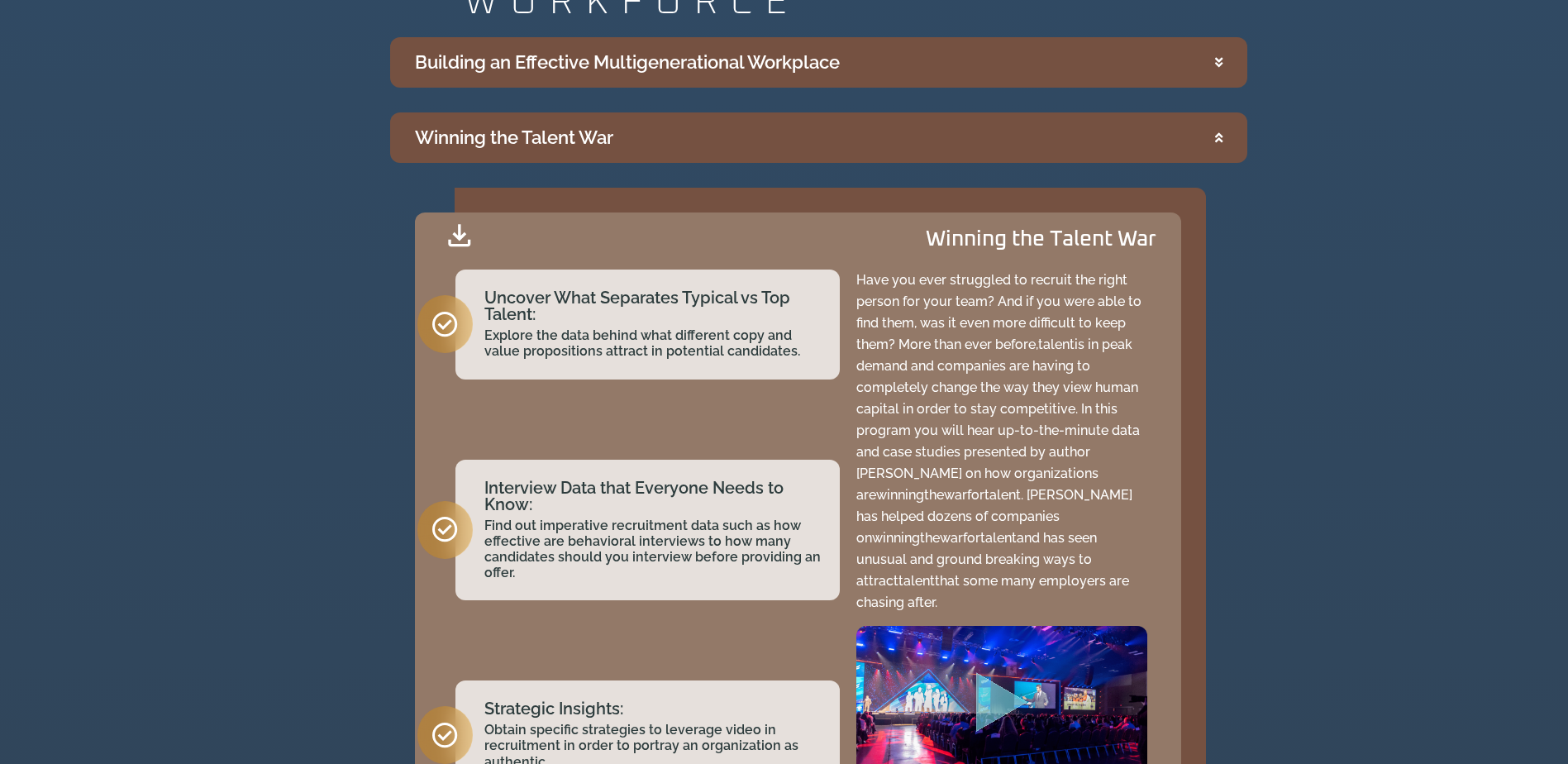
click at [1214, 71] on summary "Building an Effective Multigenerational Workplace" at bounding box center [819, 62] width 857 height 51
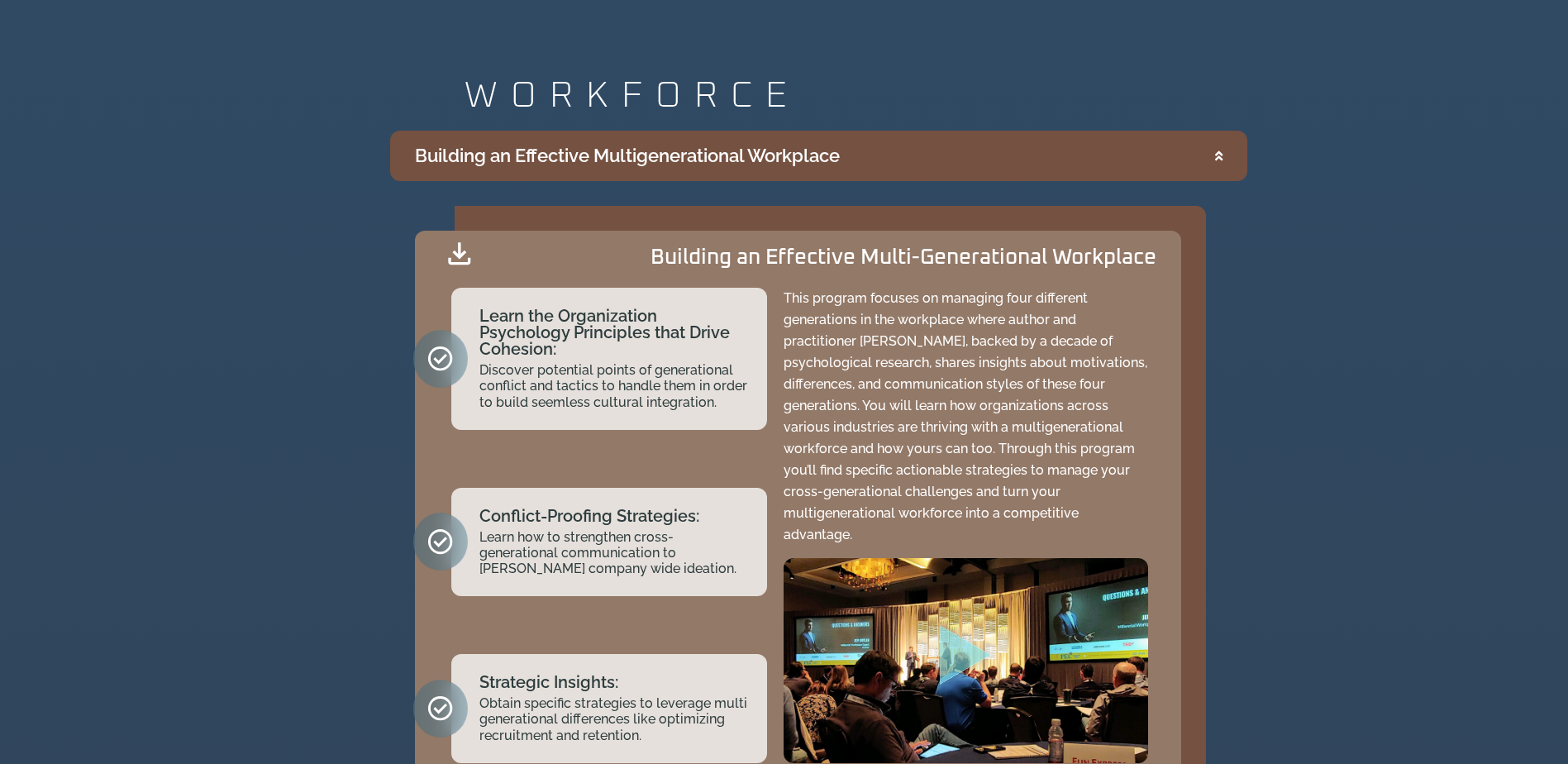
scroll to position [3622, 0]
